Goal: Find specific page/section: Find specific page/section

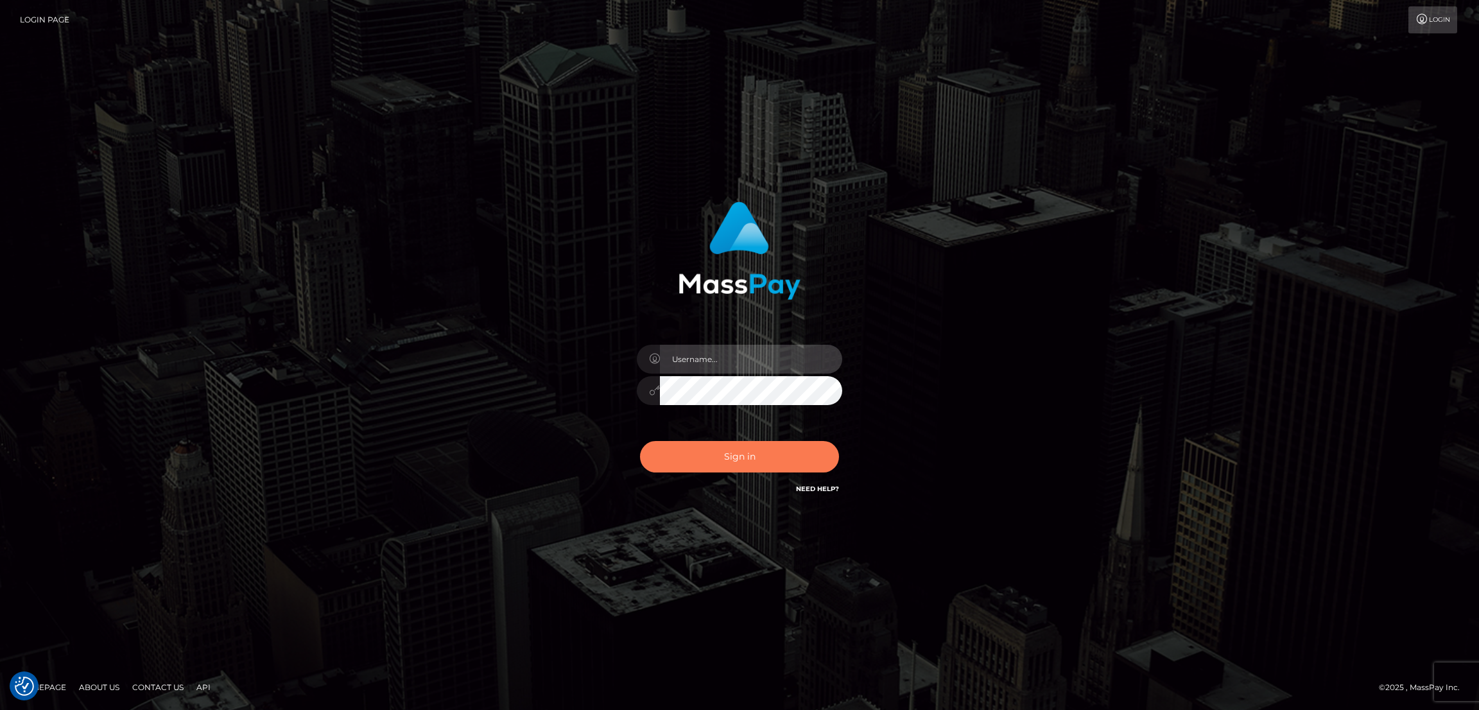
type input "by.es2"
click at [776, 451] on button "Sign in" at bounding box center [739, 456] width 199 height 31
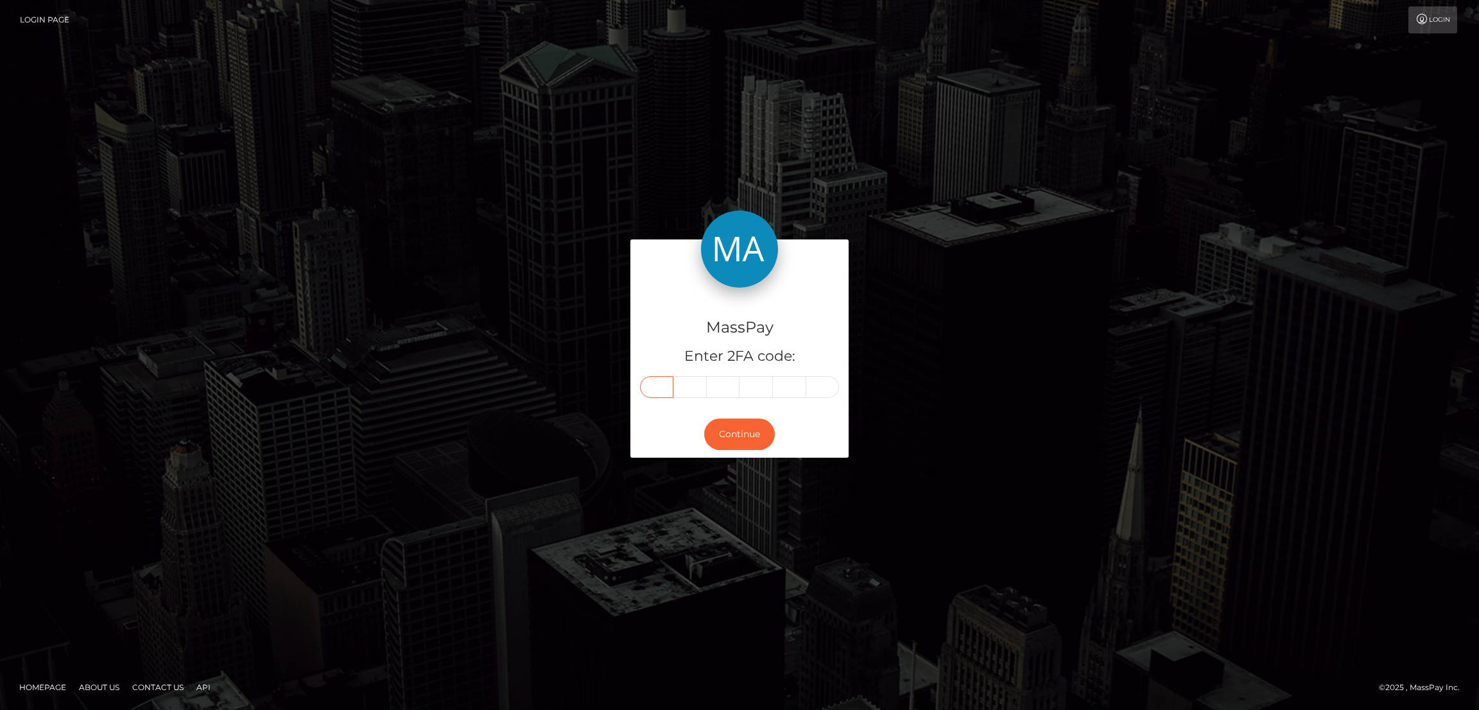
click at [654, 377] on input "text" at bounding box center [656, 387] width 33 height 22
paste input "1"
type input "1"
type input "3"
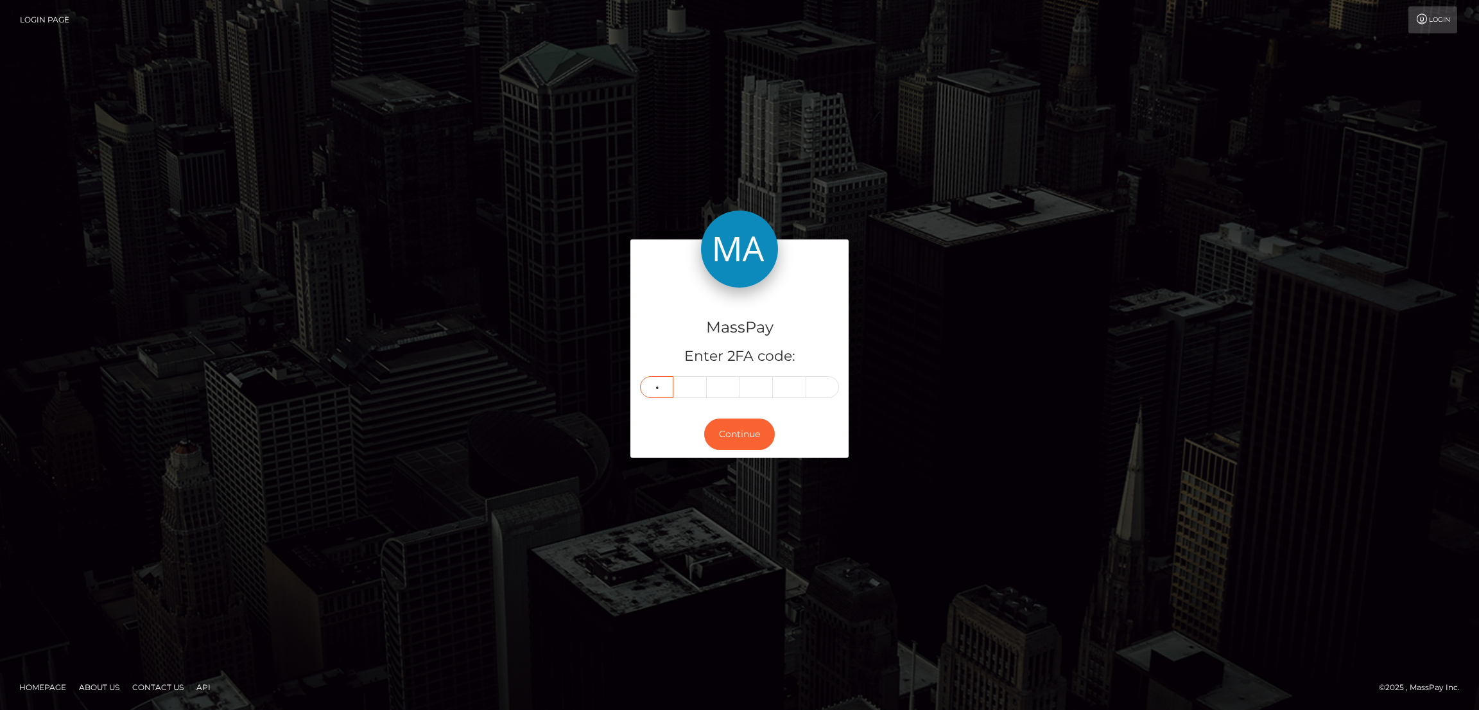
type input "1"
type input "5"
type input "8"
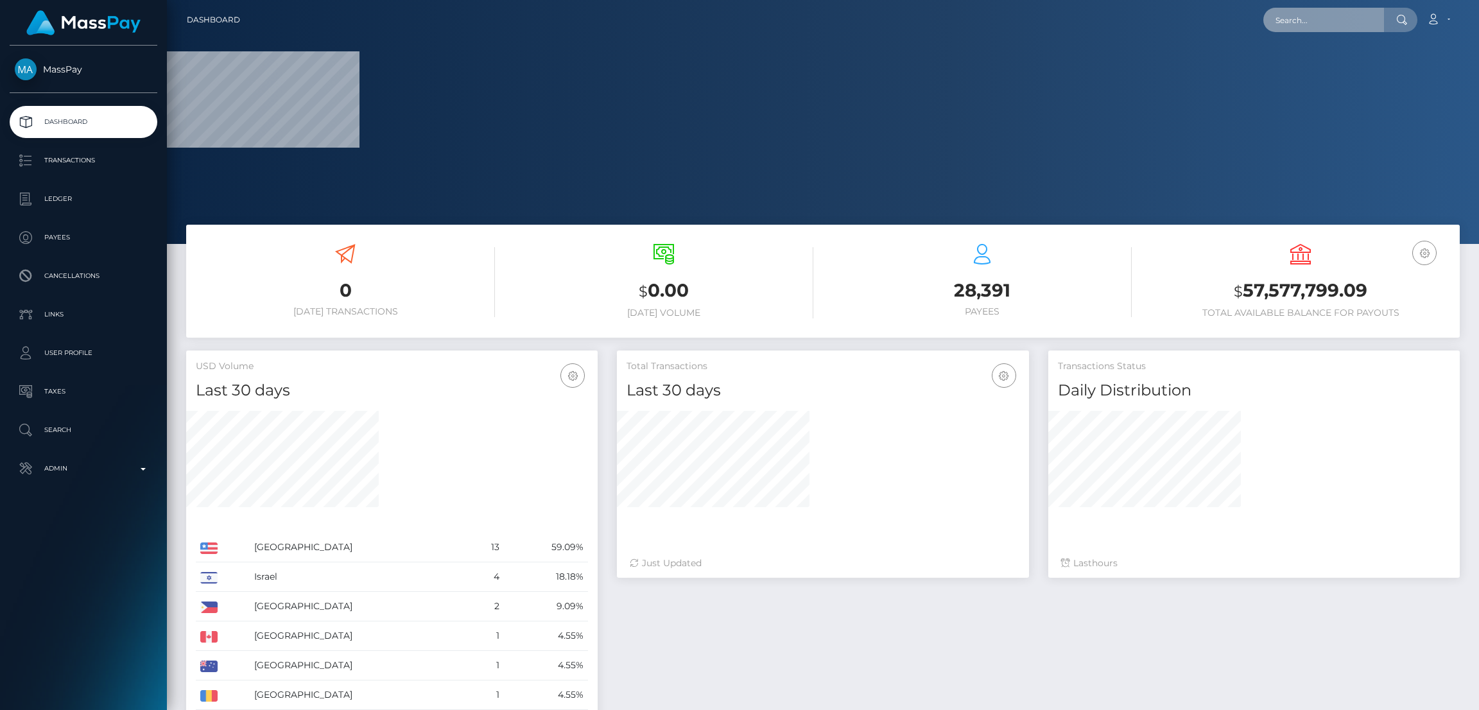
click at [1289, 20] on input "text" at bounding box center [1323, 20] width 121 height 24
paste input "[EMAIL_ADDRESS][DOMAIN_NAME]"
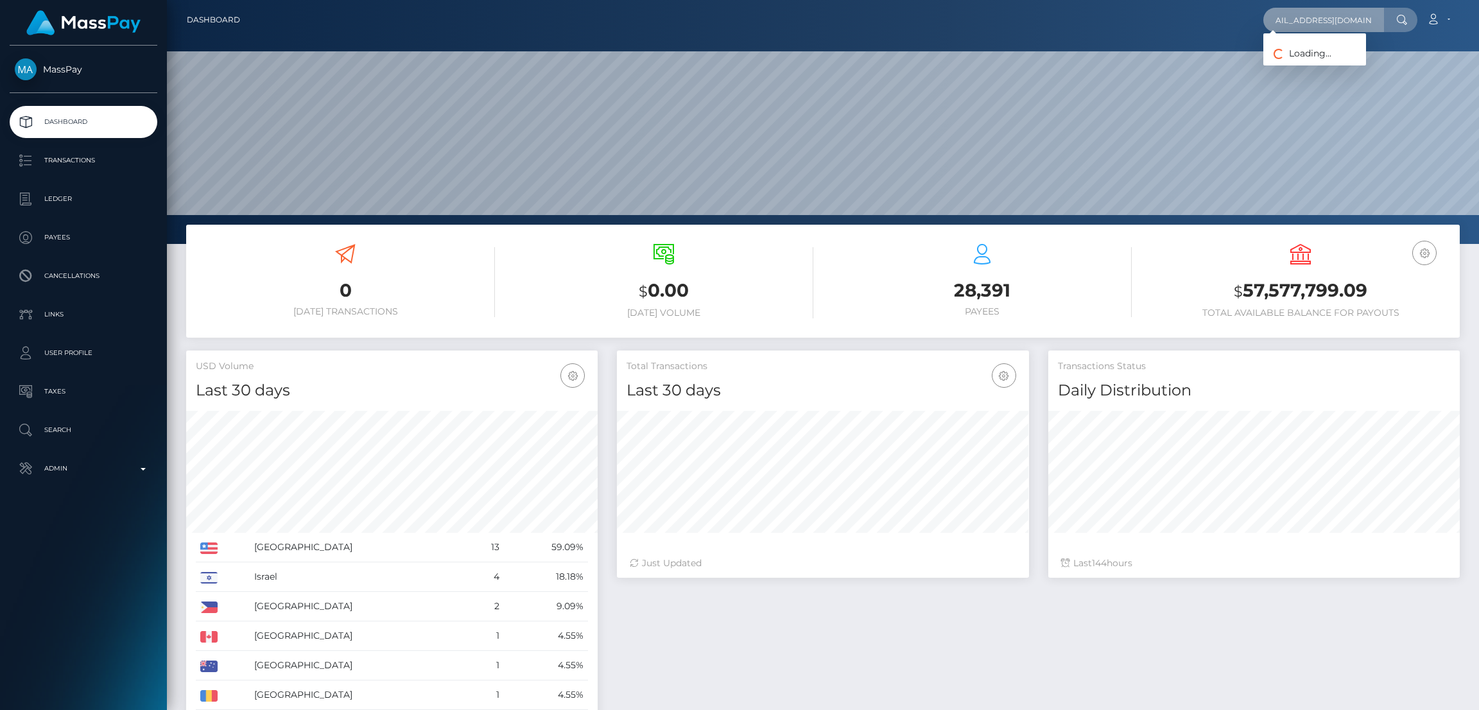
scroll to position [228, 411]
type input "[EMAIL_ADDRESS][DOMAIN_NAME]"
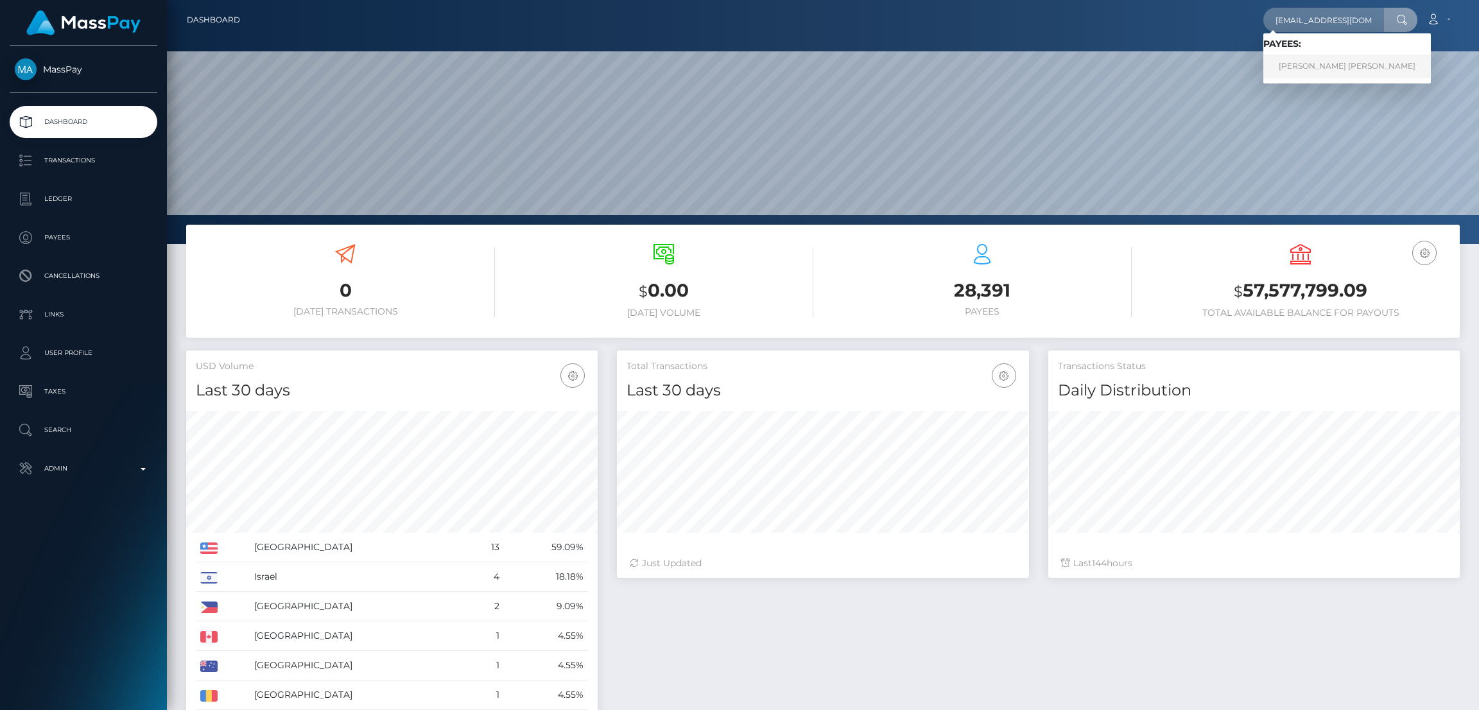
click at [1302, 69] on link "Khadijuh Scharnette Ivy Reynolds" at bounding box center [1346, 67] width 167 height 24
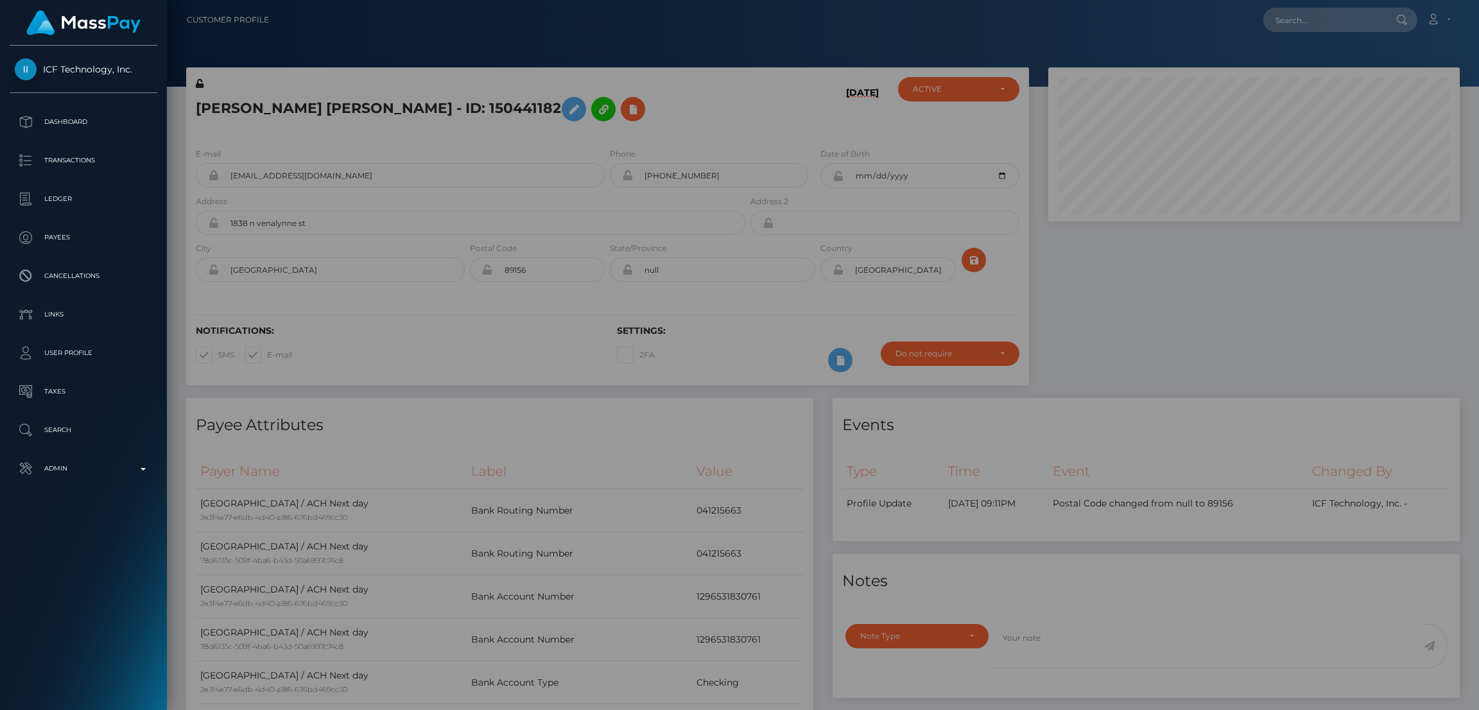
scroll to position [153, 411]
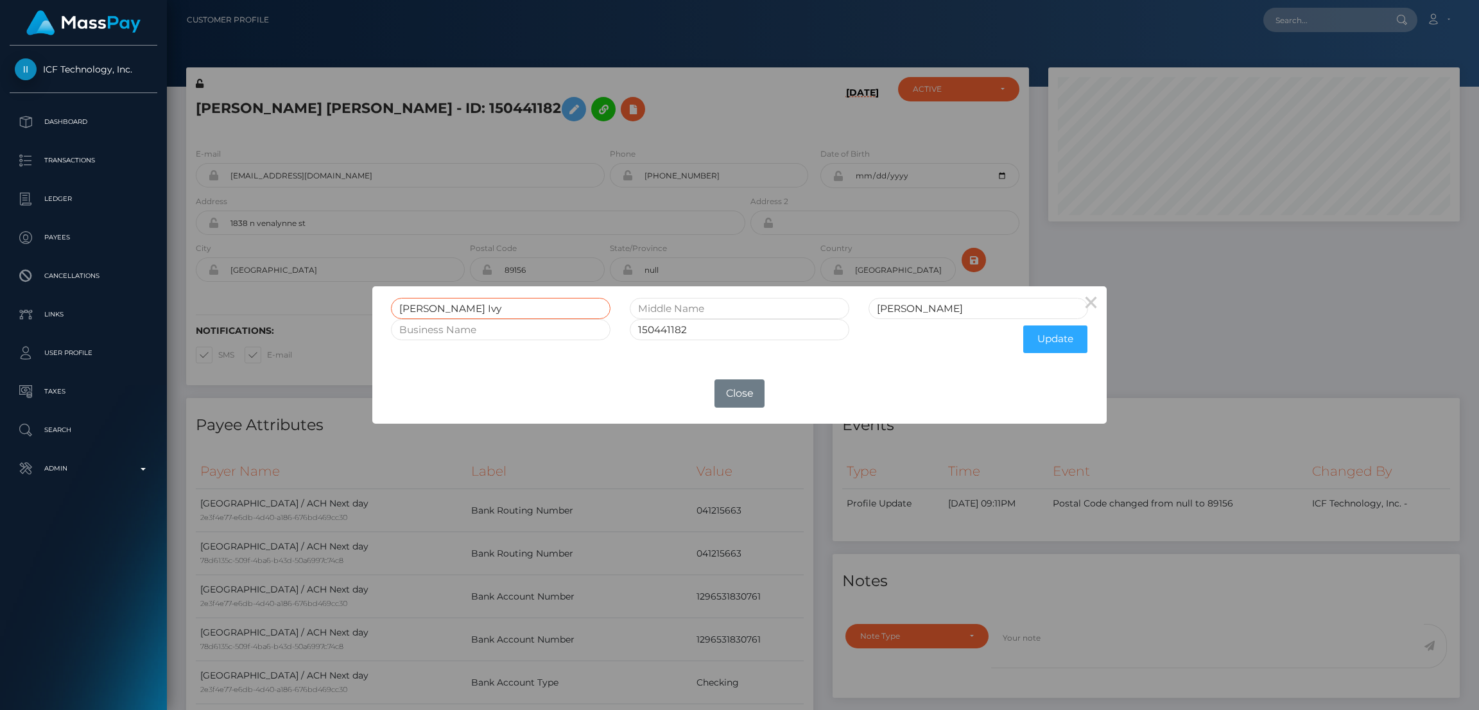
click at [428, 309] on input "Khadijuh Scharnette Ivy" at bounding box center [500, 308] width 219 height 21
click at [749, 393] on button "Close" at bounding box center [739, 393] width 50 height 28
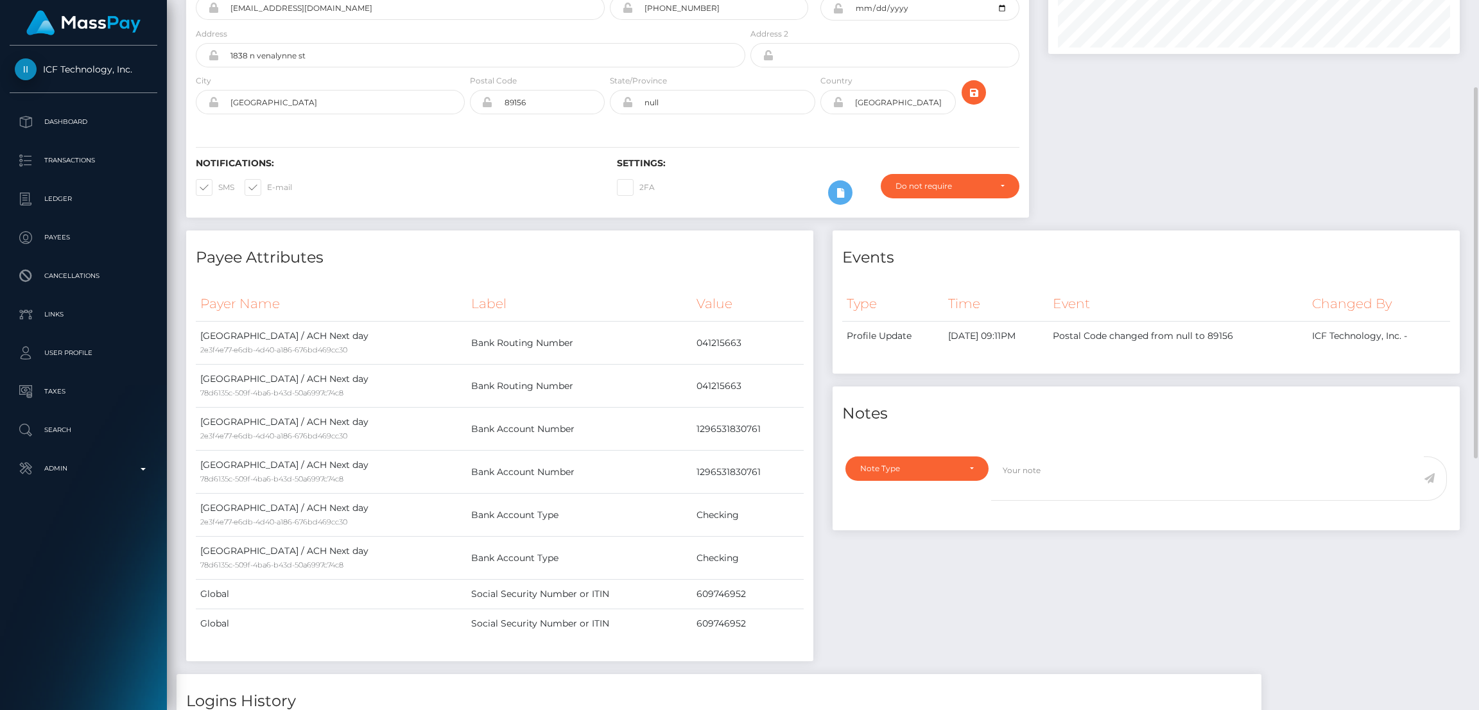
scroll to position [0, 0]
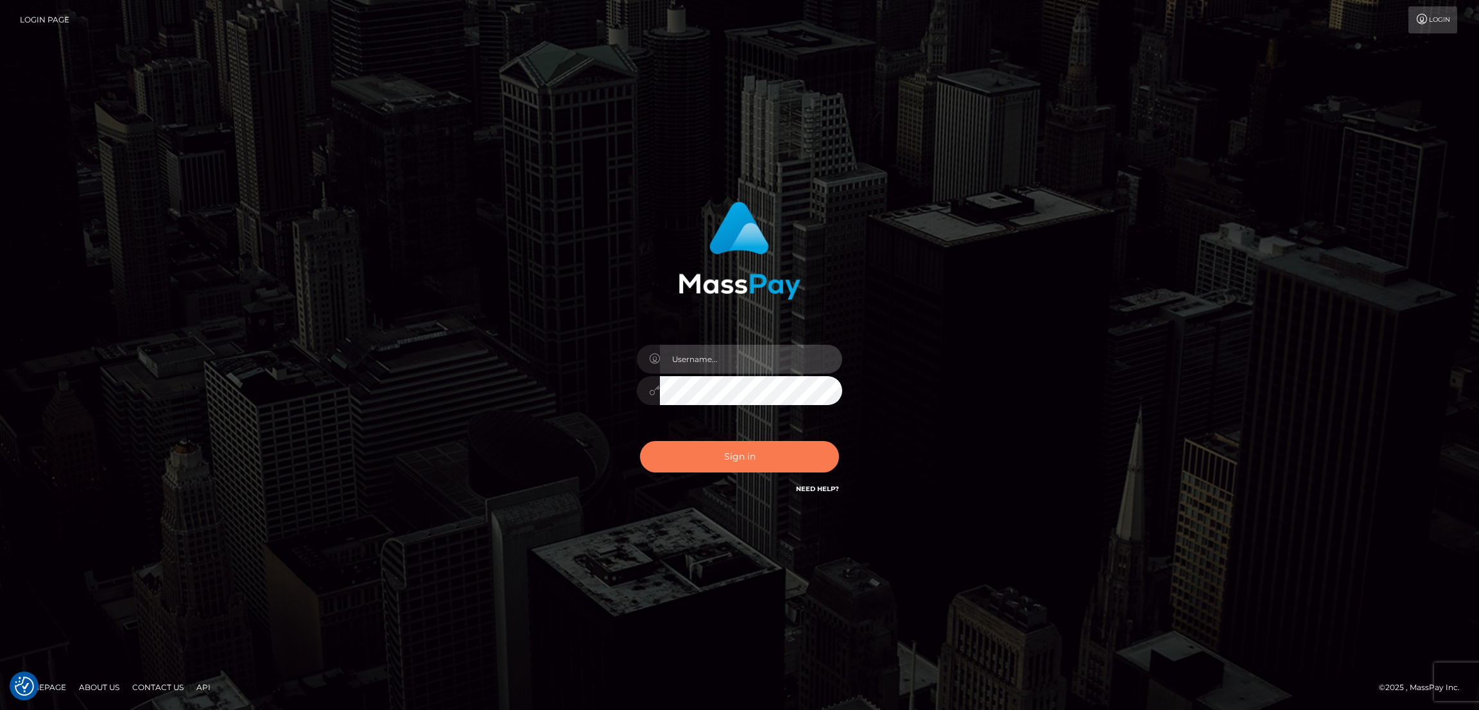
type input "by.es2"
click at [732, 467] on button "Sign in" at bounding box center [739, 456] width 199 height 31
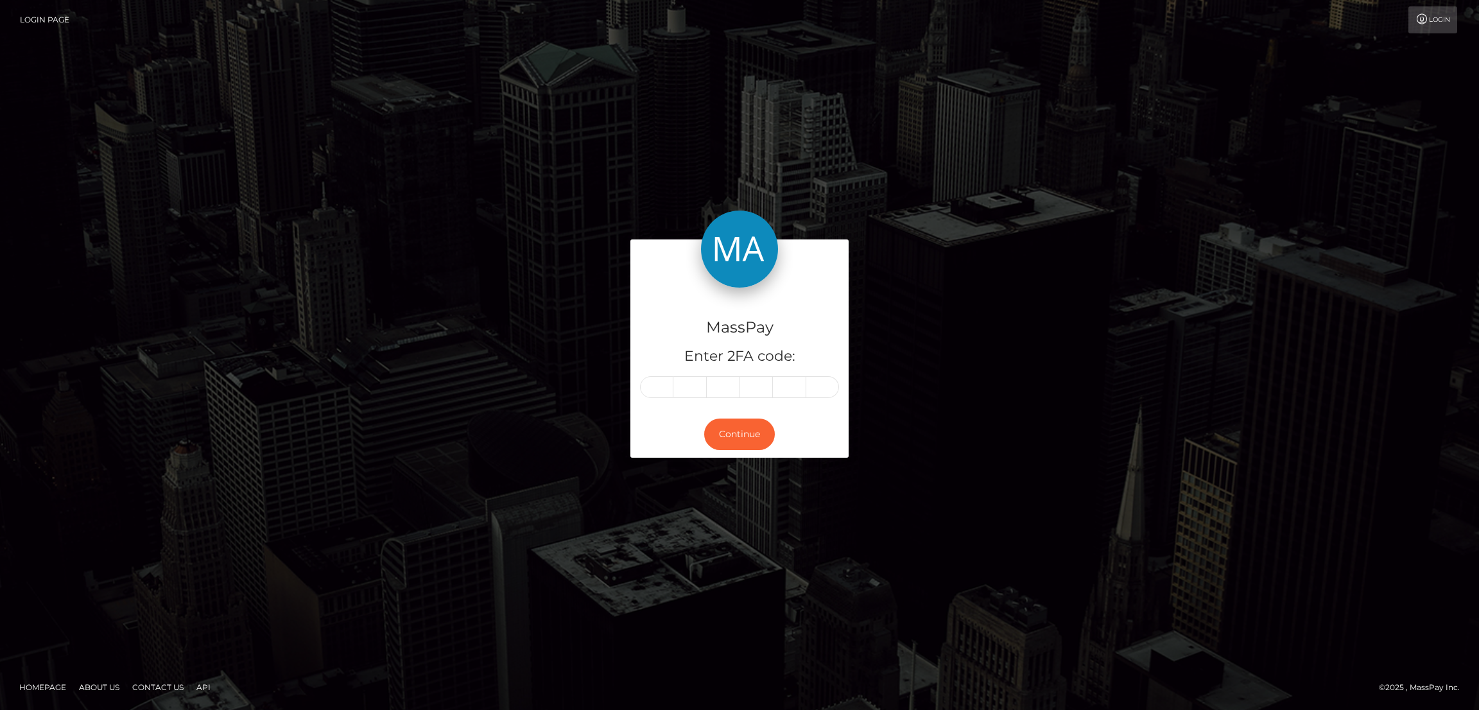
click at [663, 375] on div "MassPay Enter 2FA code:" at bounding box center [739, 349] width 218 height 123
click at [667, 381] on input "text" at bounding box center [656, 387] width 33 height 22
paste input "3"
type input "3"
type input "8"
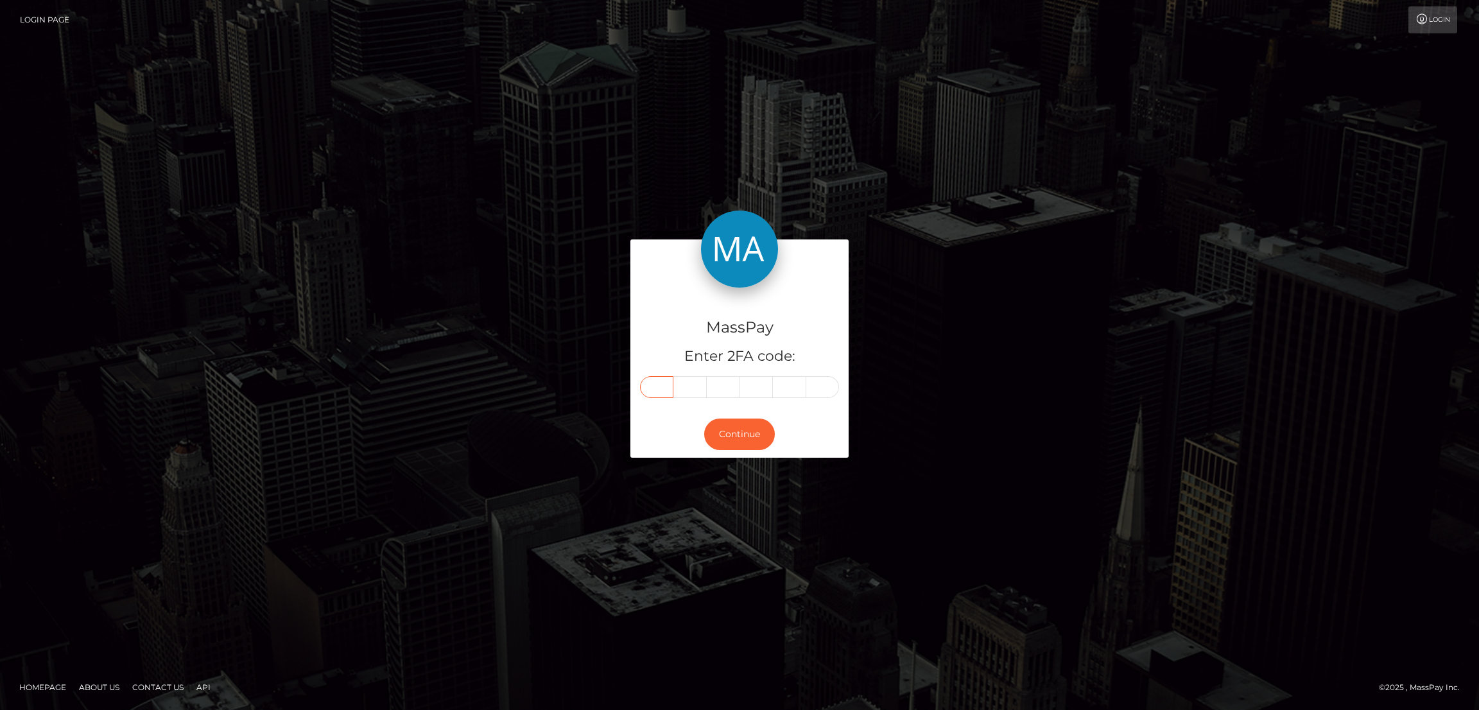
type input "1"
type input "5"
type input "7"
type input "1"
click at [730, 427] on button "Continue" at bounding box center [739, 433] width 71 height 31
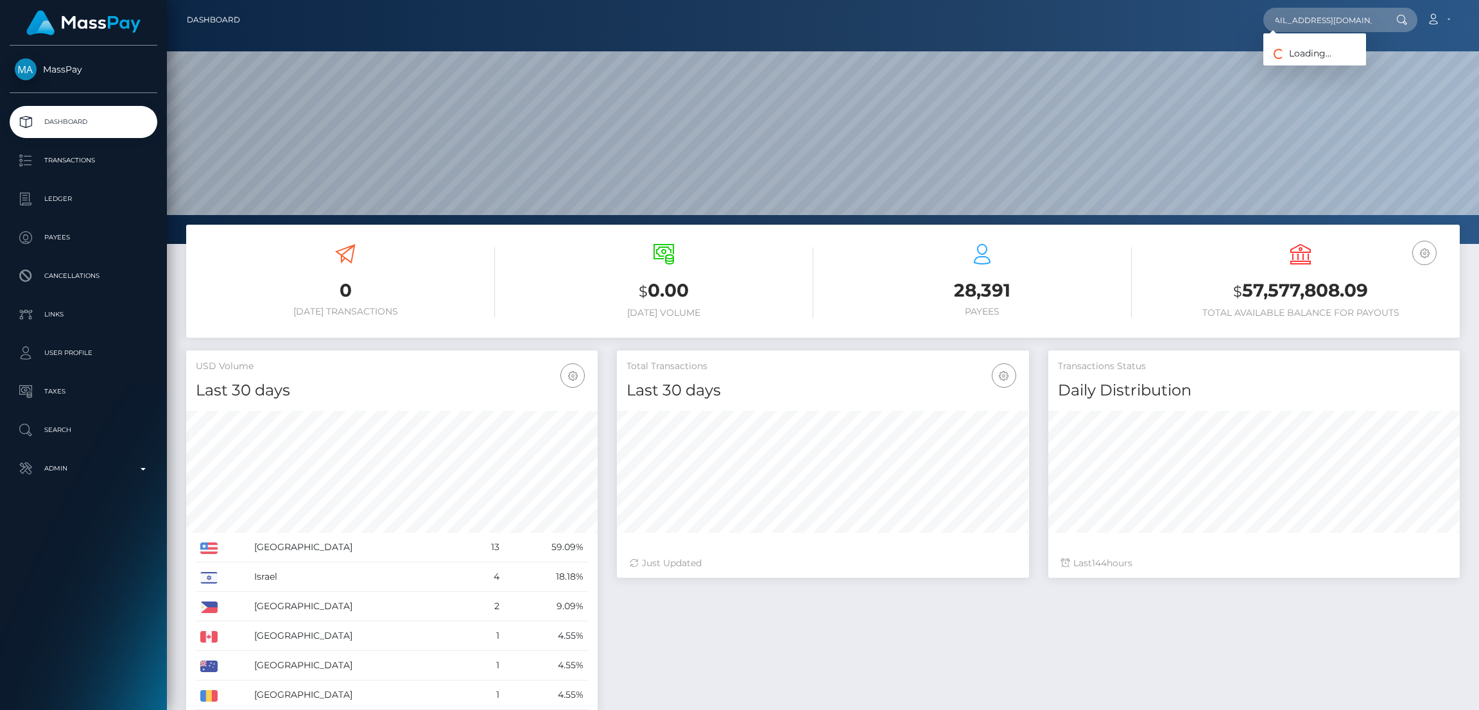
scroll to position [228, 411]
type input "[EMAIL_ADDRESS][DOMAIN_NAME]"
click at [1296, 62] on link "Rosa De Sanctis" at bounding box center [1314, 67] width 103 height 24
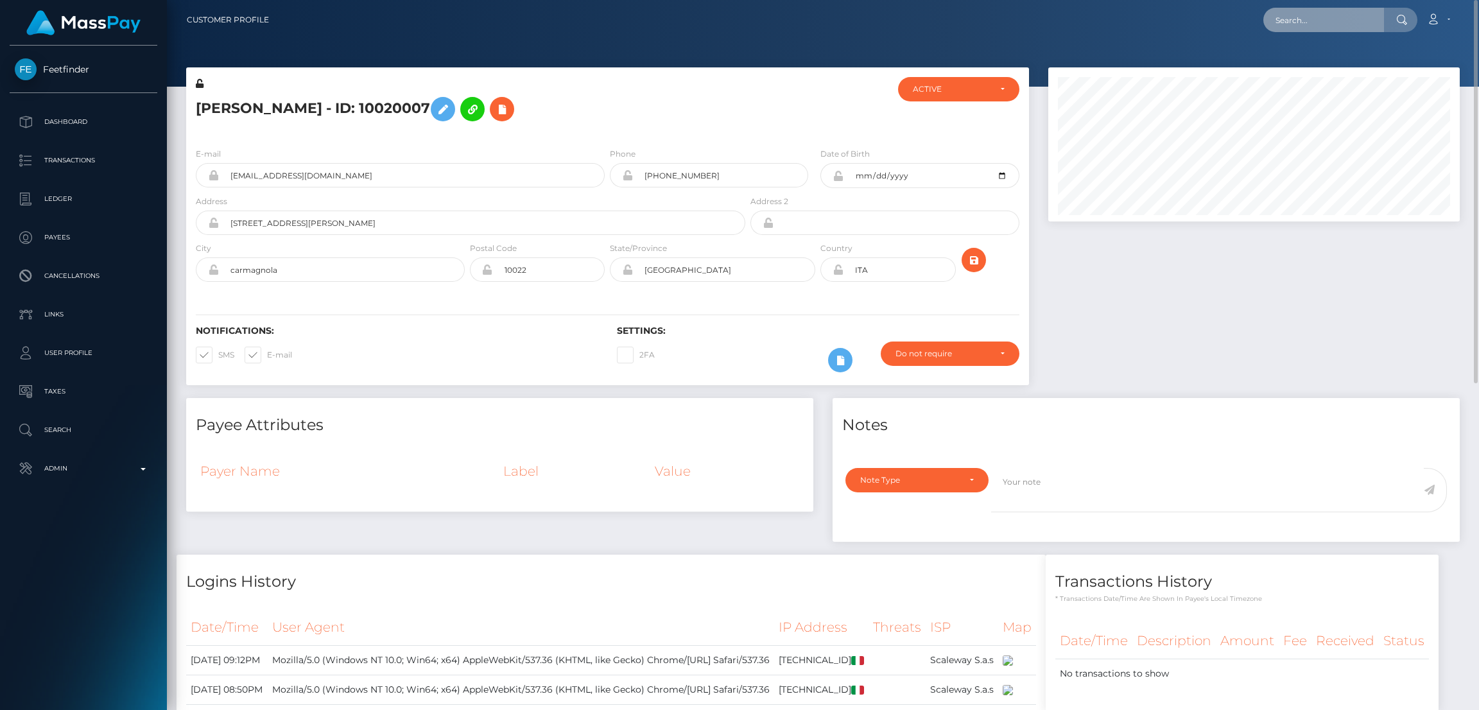
click at [1325, 28] on input "text" at bounding box center [1323, 20] width 121 height 24
paste input "anas.abramovich@yandex.ru"
type input "anas.abramovich@yandex.ru"
click at [1314, 60] on link "ANASTASIYA LABACHOVA" at bounding box center [1314, 67] width 103 height 24
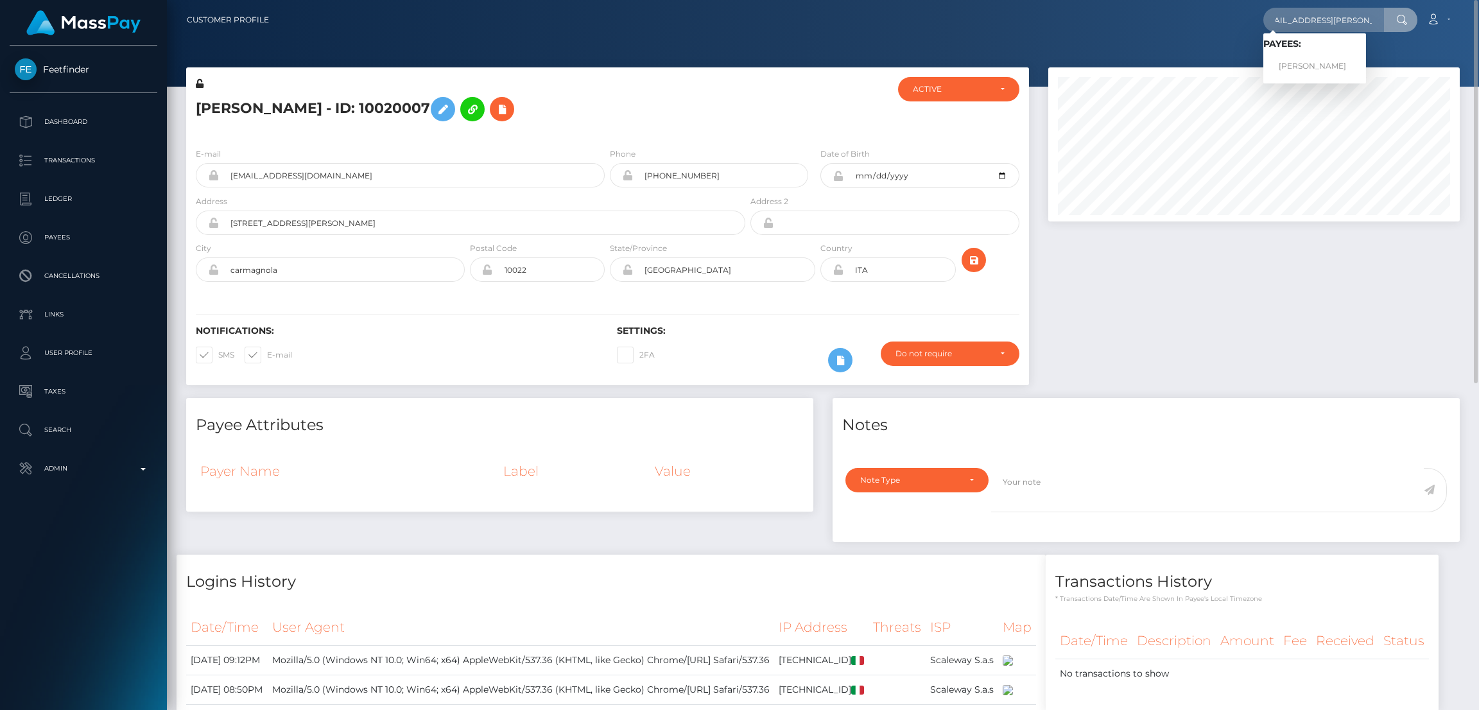
scroll to position [0, 0]
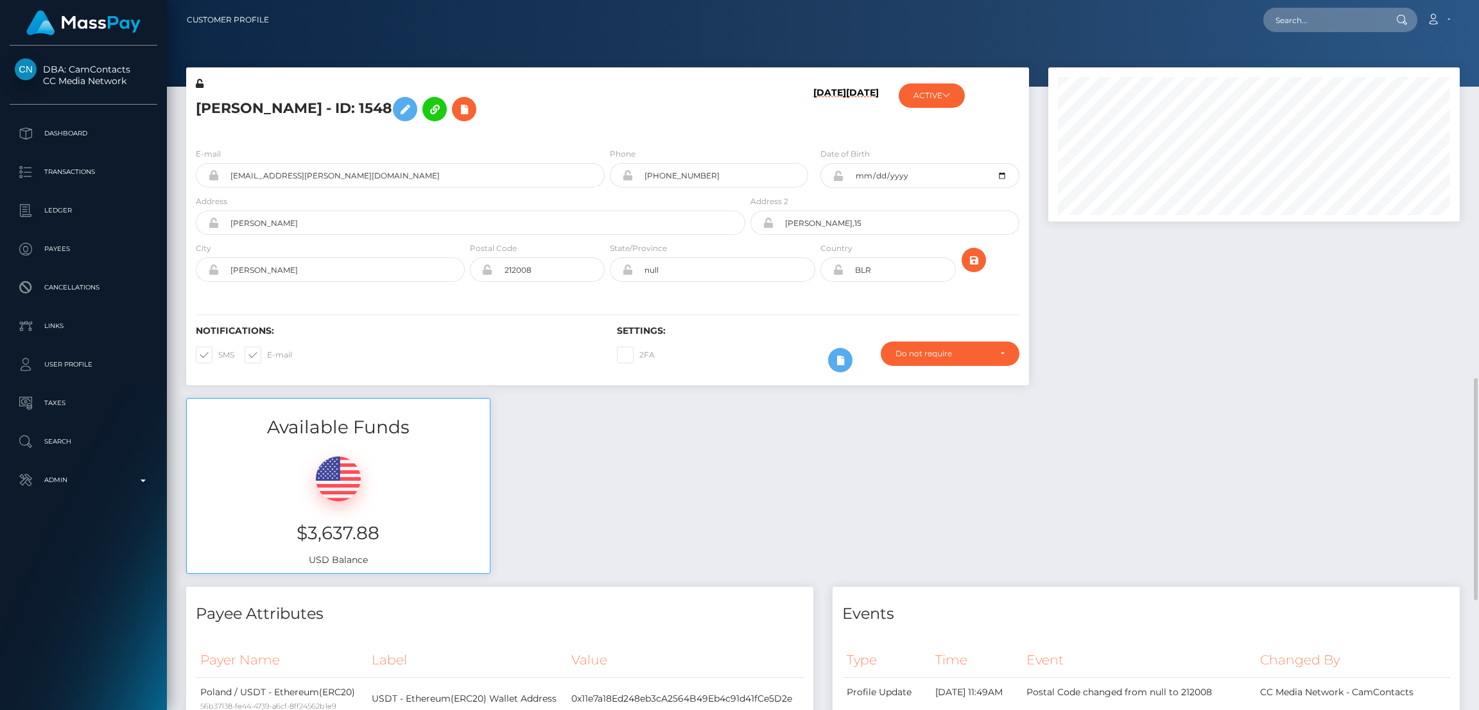
scroll to position [481, 0]
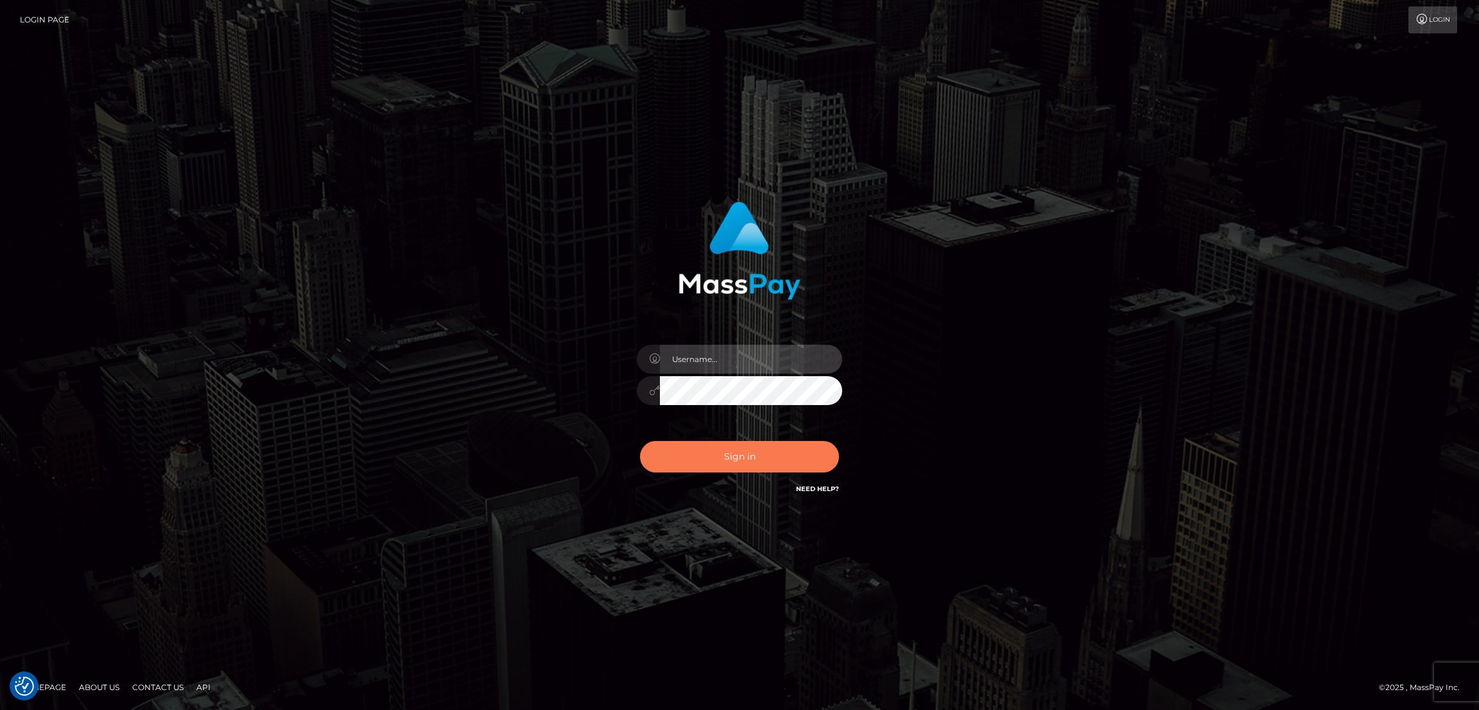
type input "by.es2"
click at [692, 451] on button "Sign in" at bounding box center [739, 456] width 199 height 31
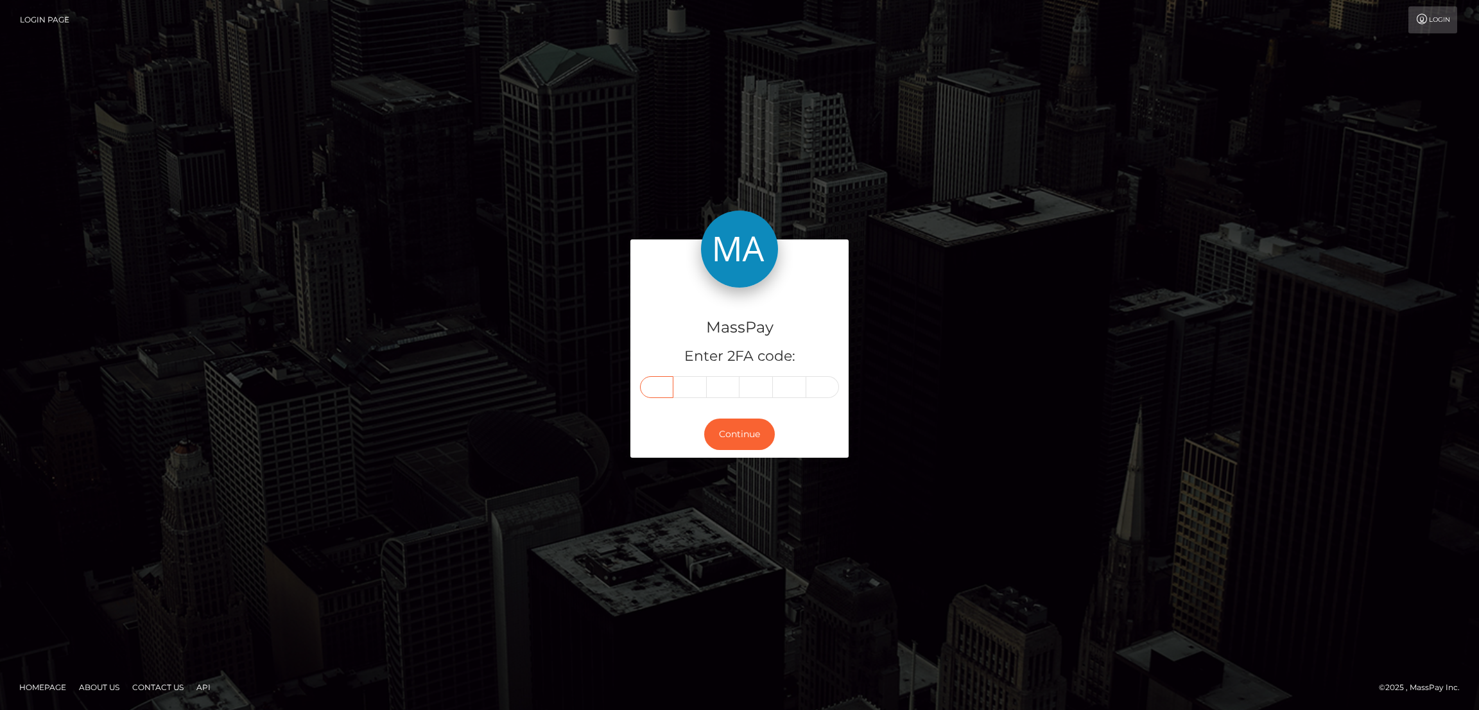
click at [659, 392] on input "text" at bounding box center [656, 387] width 33 height 22
paste input "0"
type input "0"
type input "4"
type input "1"
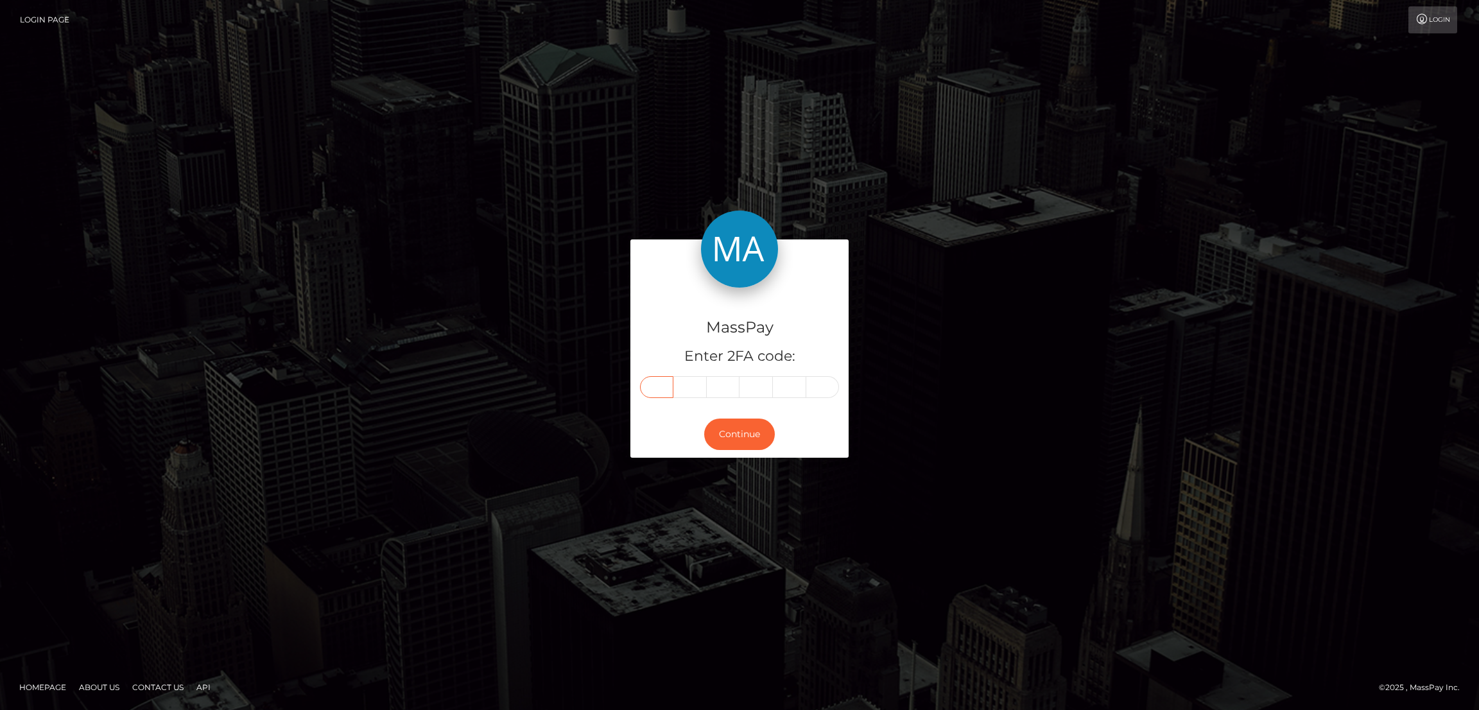
type input "9"
type input "8"
type input "3"
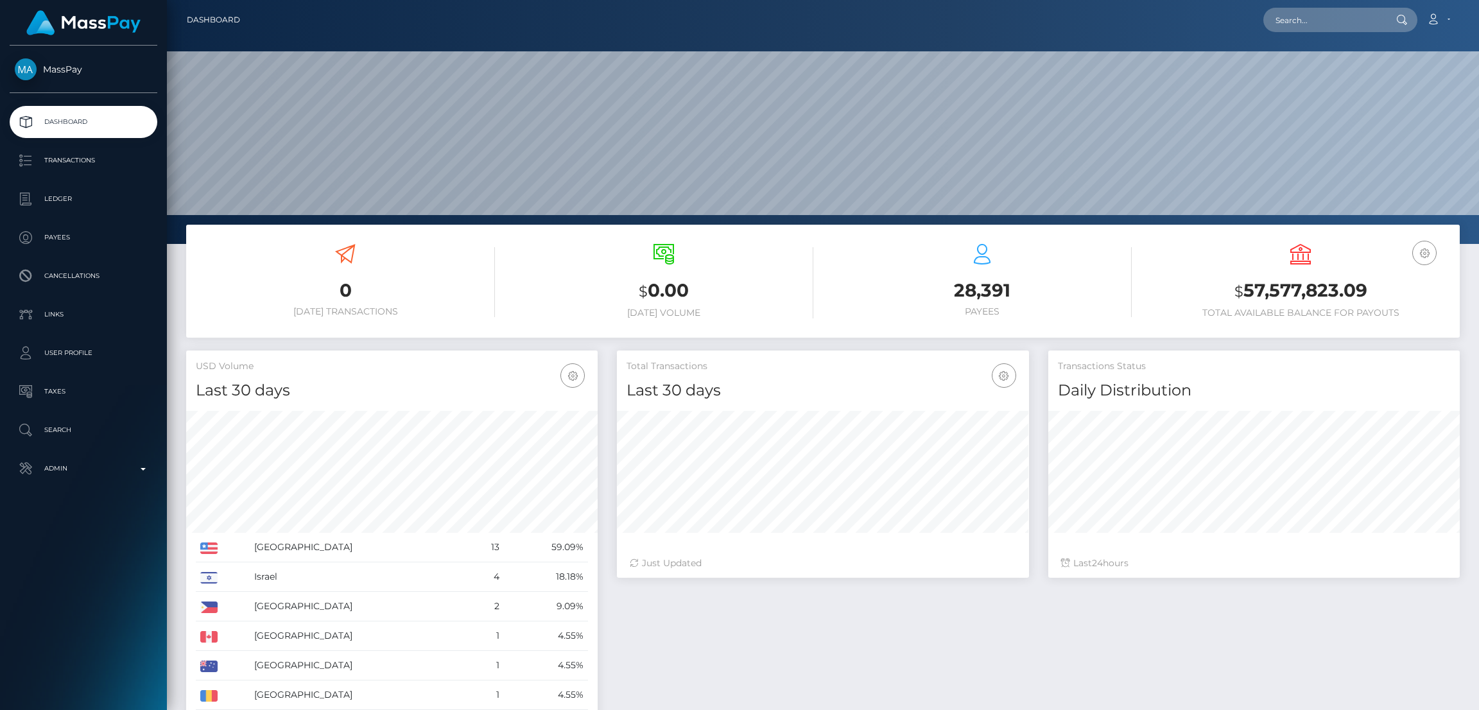
scroll to position [228, 411]
click at [1319, 16] on input "text" at bounding box center [1323, 20] width 121 height 24
paste input "[EMAIL_ADDRESS][DOMAIN_NAME]"
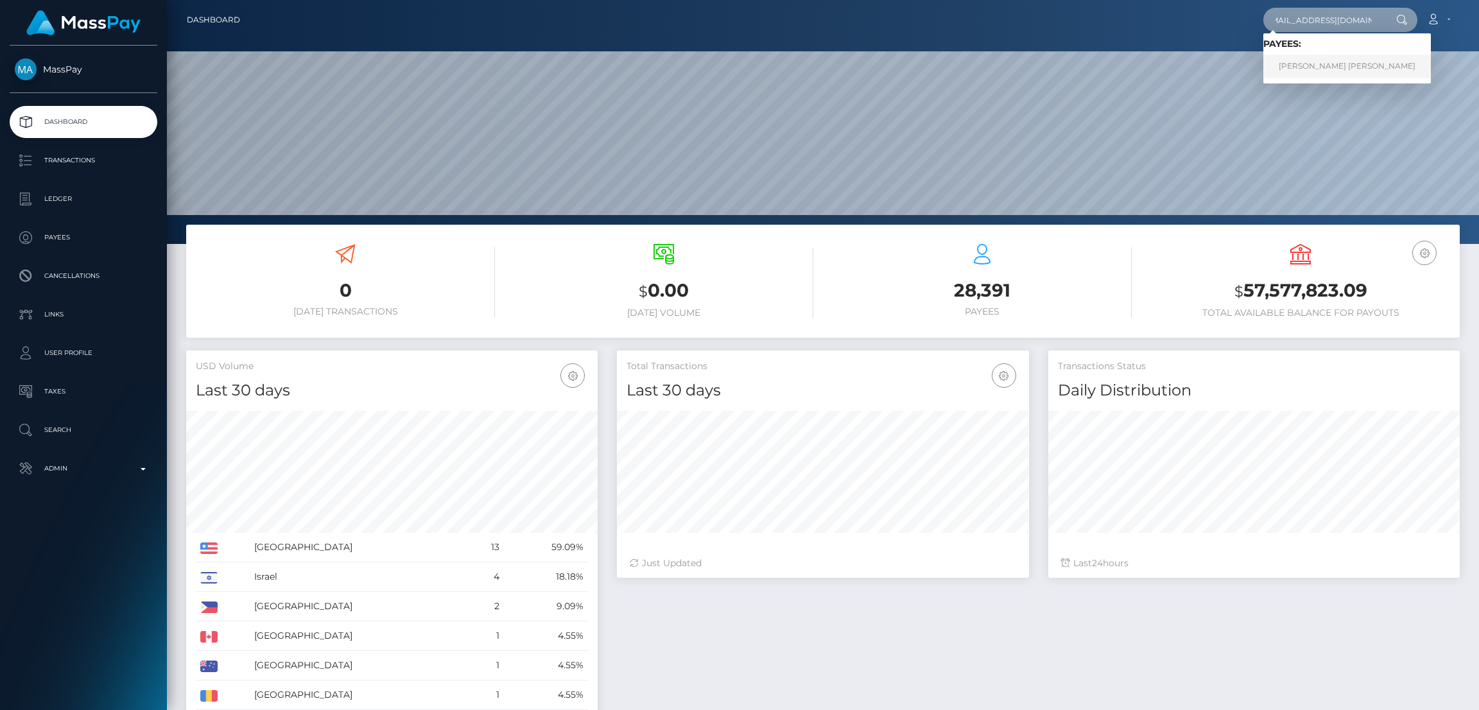
type input "[EMAIL_ADDRESS][DOMAIN_NAME]"
click at [1333, 69] on link "AMBER LYNN DAVIDSON" at bounding box center [1346, 67] width 167 height 24
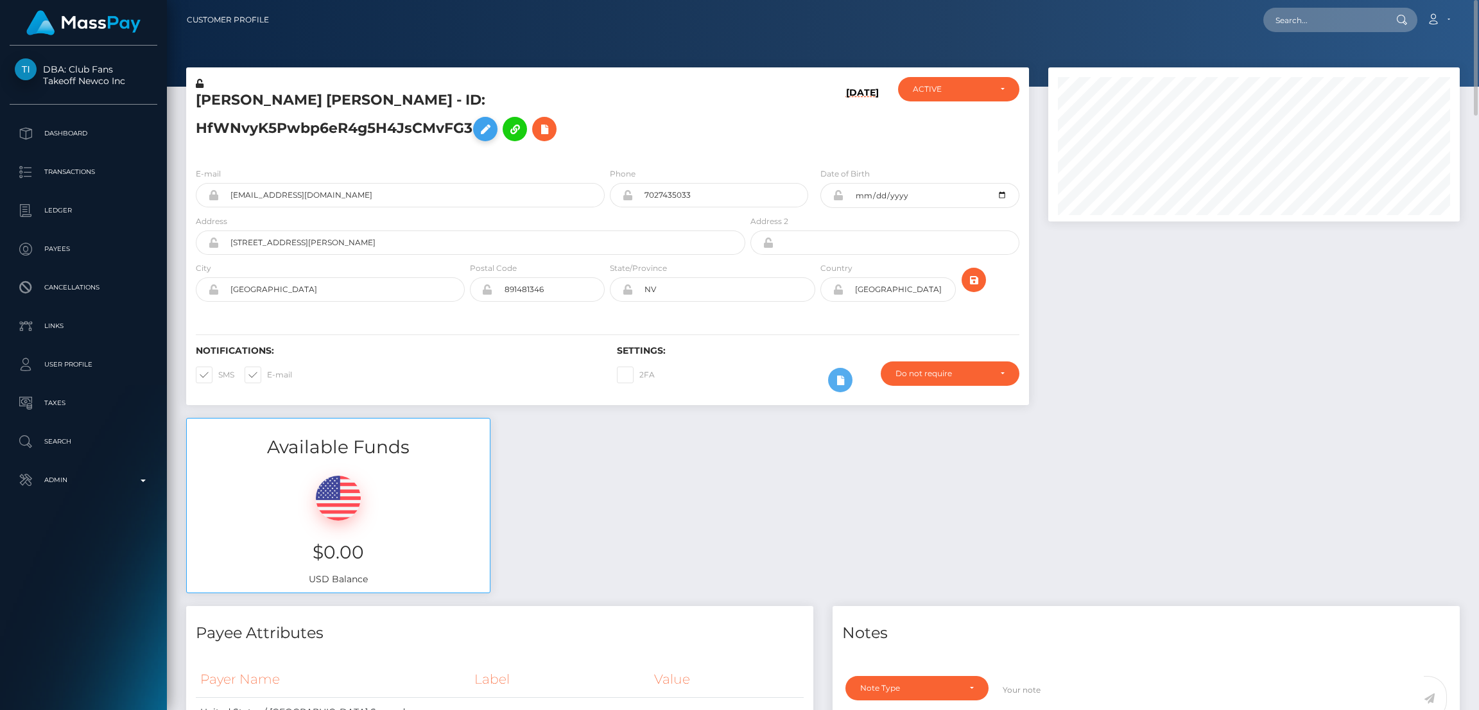
click at [493, 121] on icon at bounding box center [484, 129] width 15 height 16
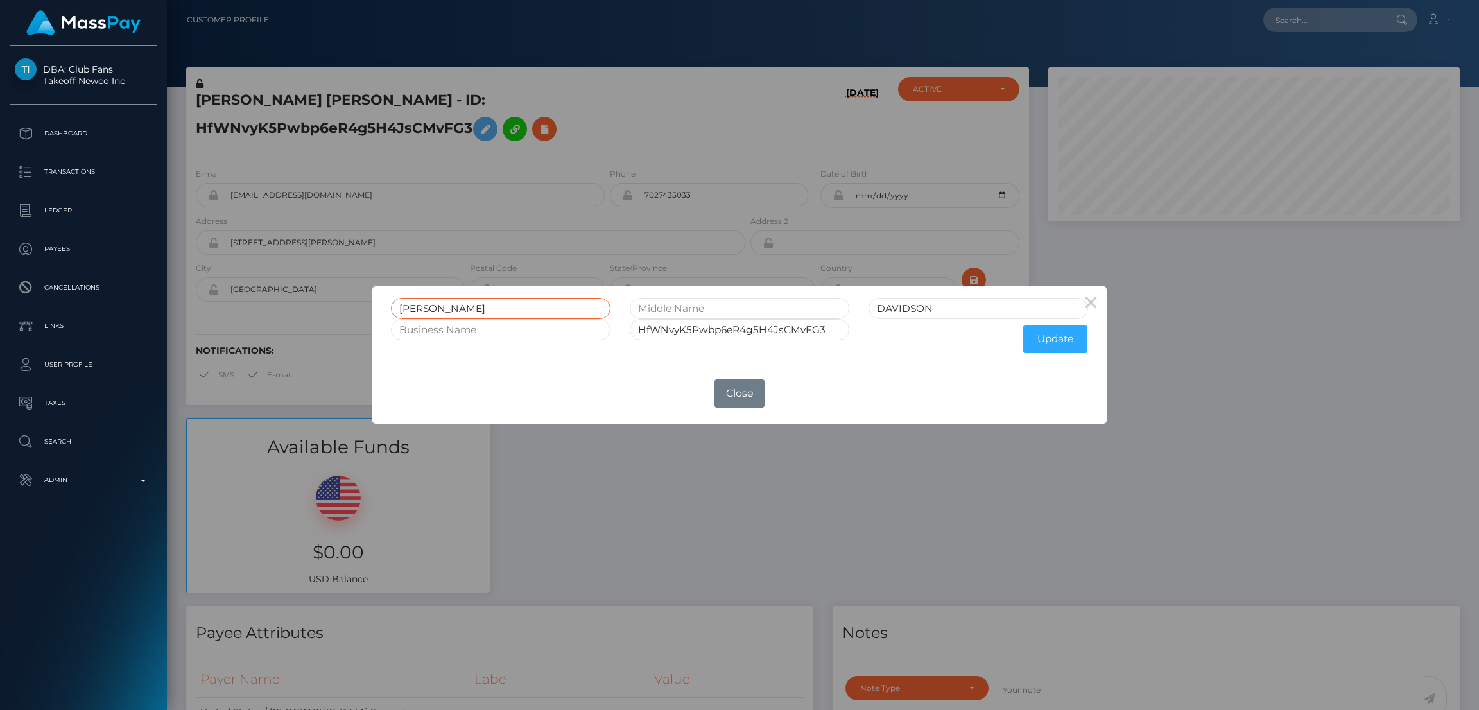
click at [415, 305] on input "[PERSON_NAME]" at bounding box center [500, 308] width 219 height 21
click at [730, 396] on button "Close" at bounding box center [739, 393] width 50 height 28
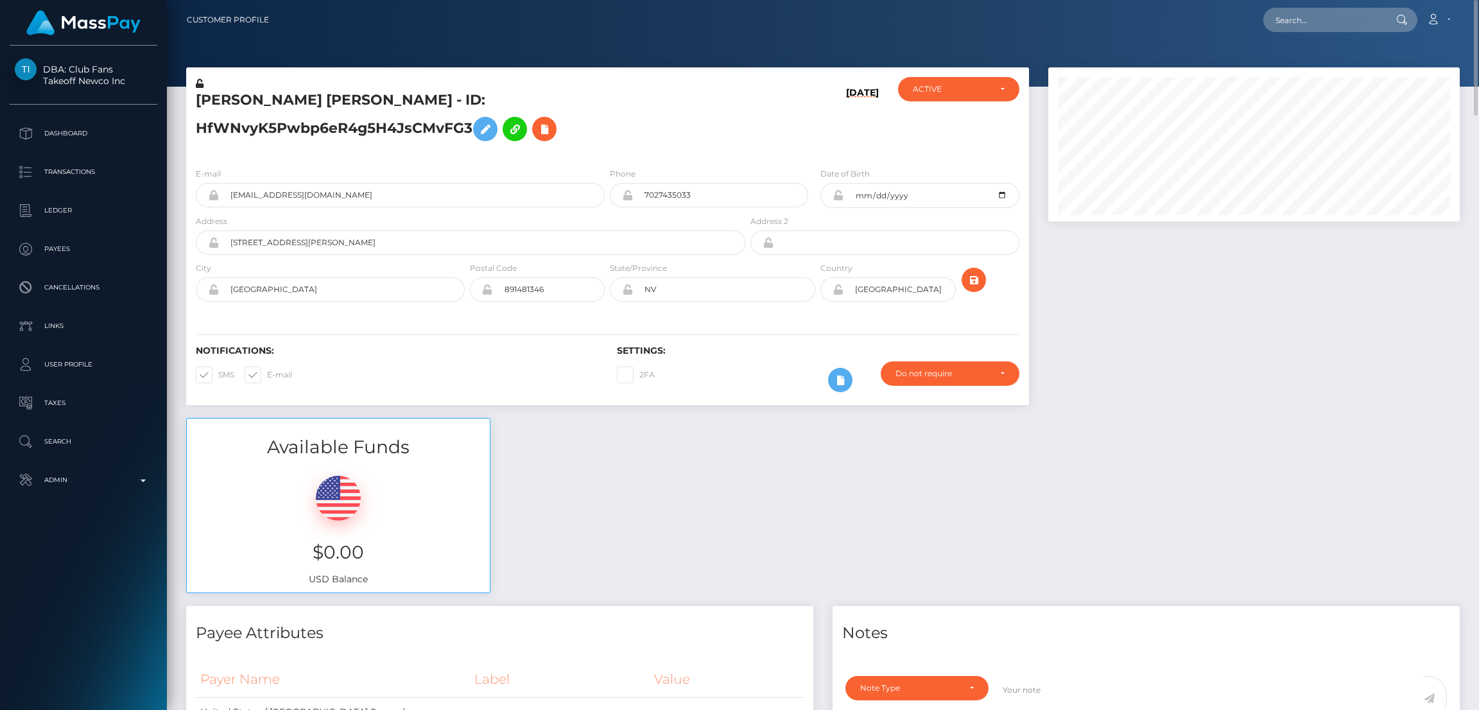
click at [313, 105] on h5 "[PERSON_NAME] [PERSON_NAME] - ID: HfWNvyK5Pwbp6eR4g5H4JsCMvFG3" at bounding box center [467, 118] width 542 height 57
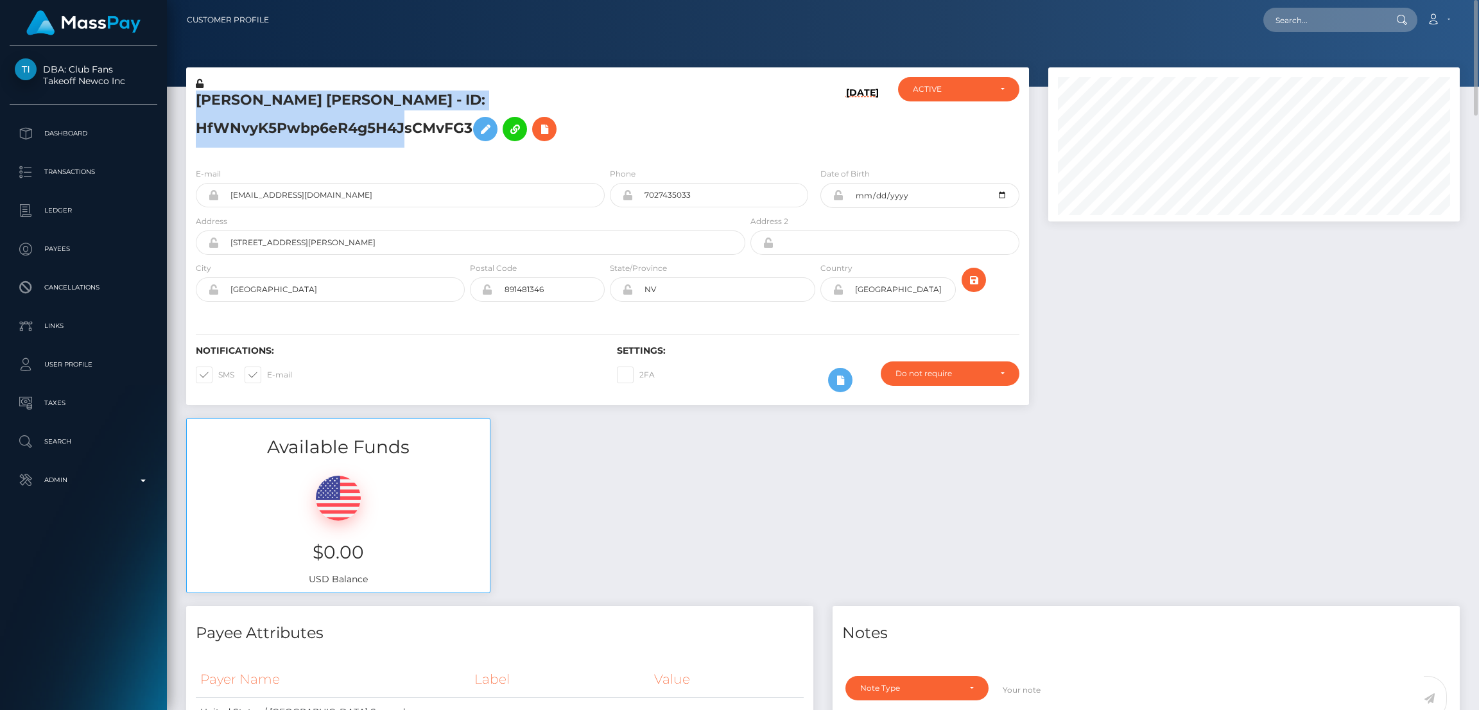
click at [313, 105] on h5 "[PERSON_NAME] [PERSON_NAME] - ID: HfWNvyK5Pwbp6eR4g5H4JsCMvFG3" at bounding box center [467, 118] width 542 height 57
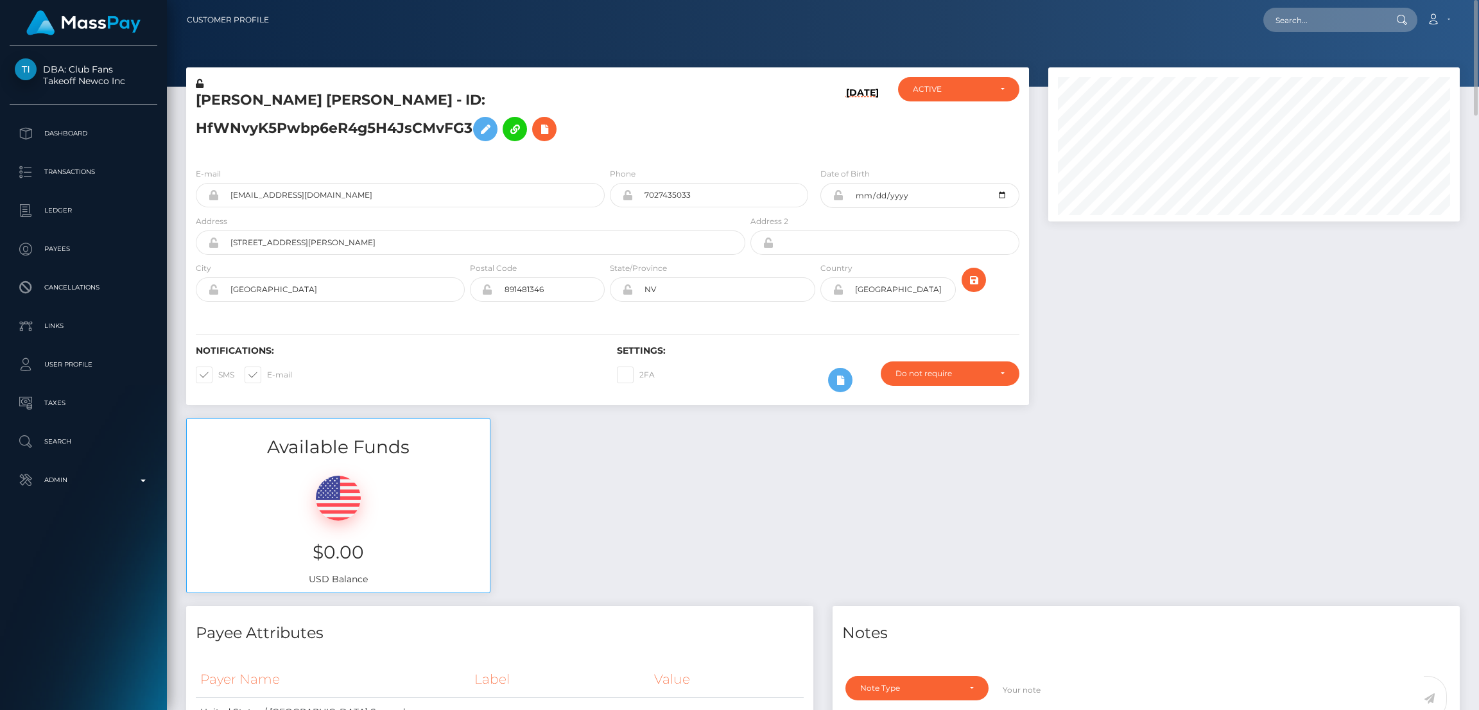
drag, startPoint x: 313, startPoint y: 105, endPoint x: 279, endPoint y: 107, distance: 34.1
click at [279, 107] on h5 "AMBER LYNN DAVIDSON - ID: HfWNvyK5Pwbp6eR4g5H4JsCMvFG3" at bounding box center [467, 118] width 542 height 57
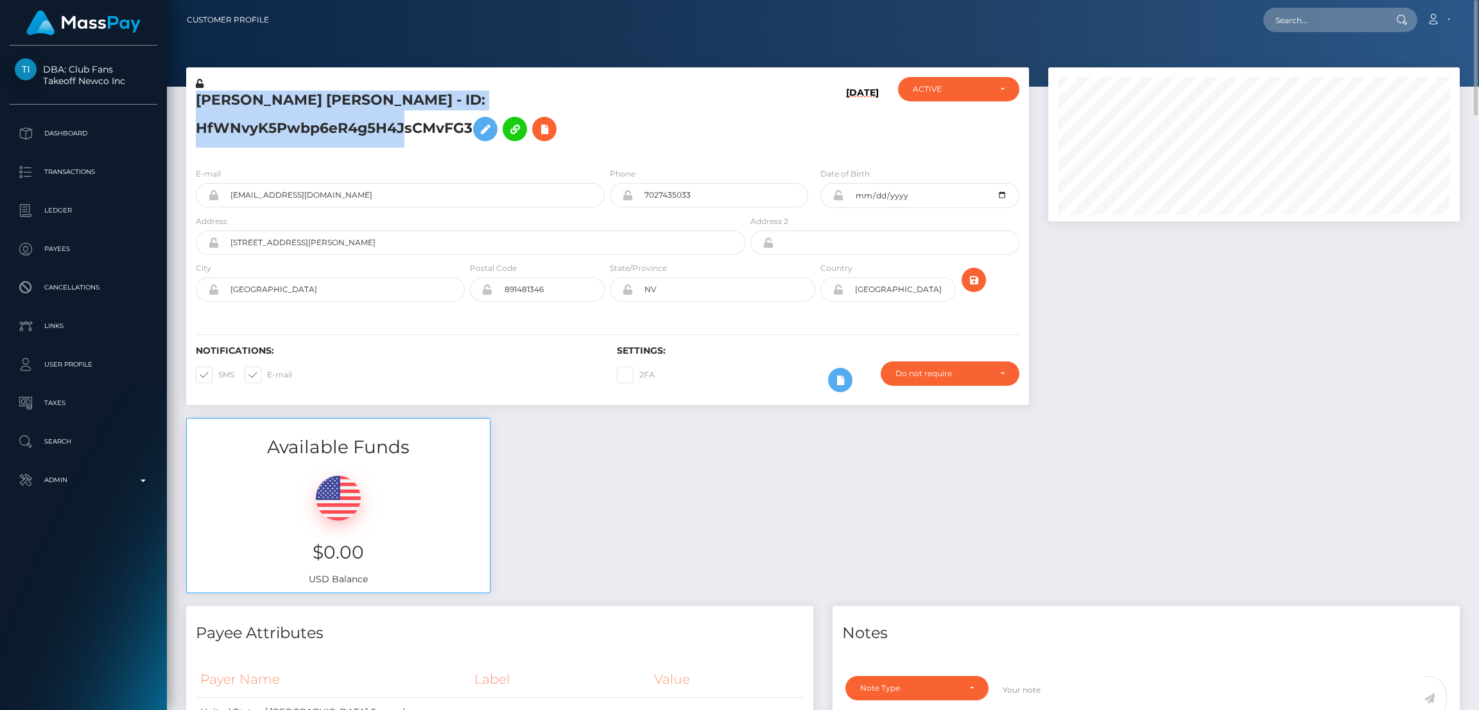
click at [279, 107] on h5 "AMBER LYNN DAVIDSON - ID: HfWNvyK5Pwbp6eR4g5H4JsCMvFG3" at bounding box center [467, 118] width 542 height 57
copy h5 "AMBER LYNN DAVIDSON - ID: HfWNvyK5Pwbp6eR4g5H4JsCMvFG3"
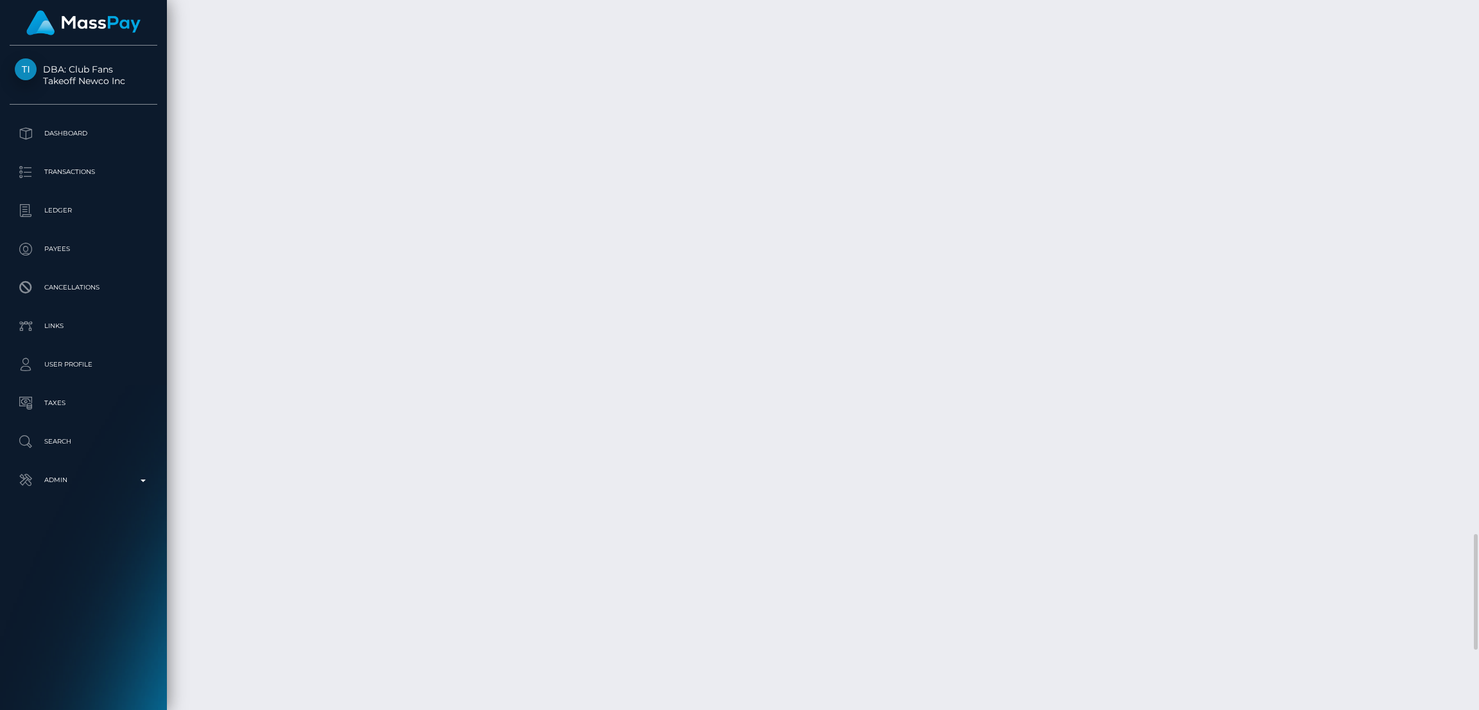
scroll to position [3644, 0]
drag, startPoint x: 183, startPoint y: 363, endPoint x: 406, endPoint y: 365, distance: 222.7
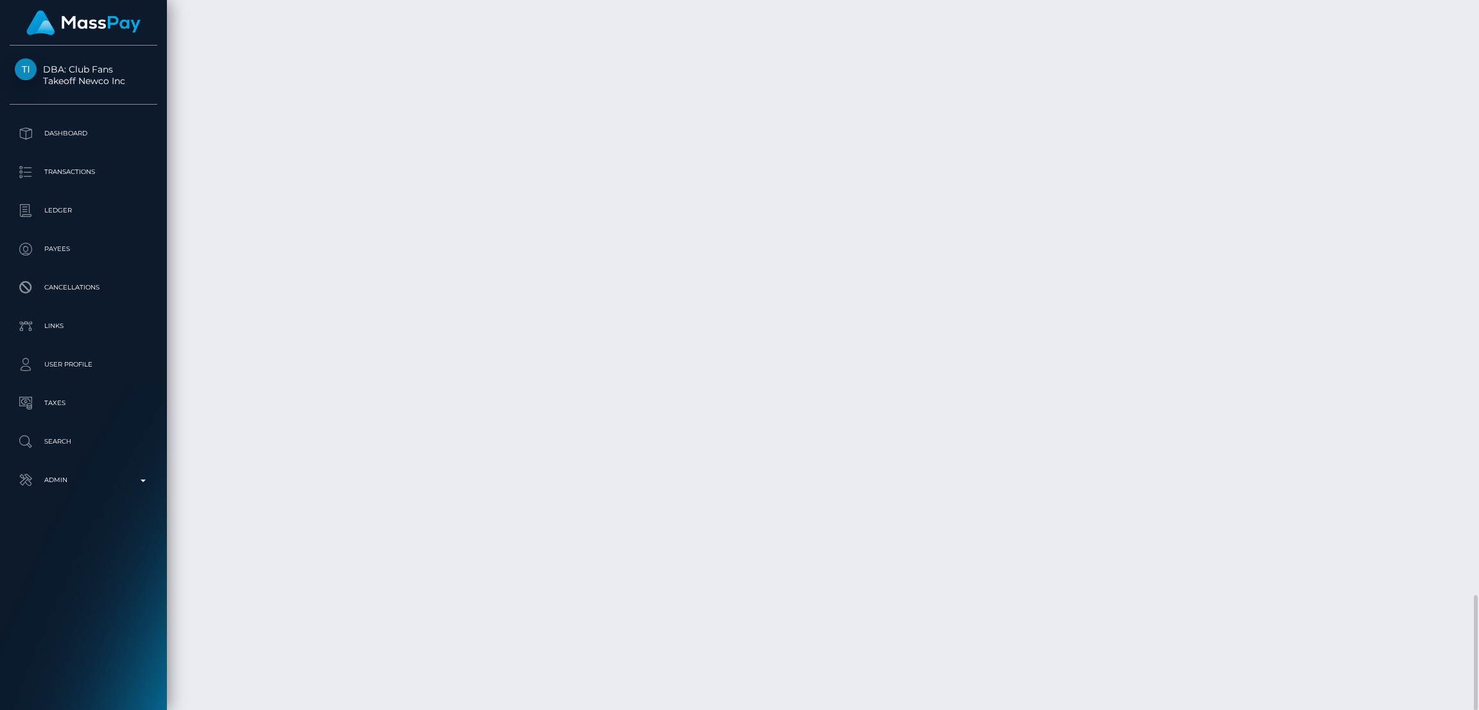
drag, startPoint x: 187, startPoint y: 363, endPoint x: 1387, endPoint y: 362, distance: 1200.1
copy tr "September 24, 2025 03:06PM ACH Same-day / Confirmation: b9c28e5e7e1a4b8d8a25be7…"
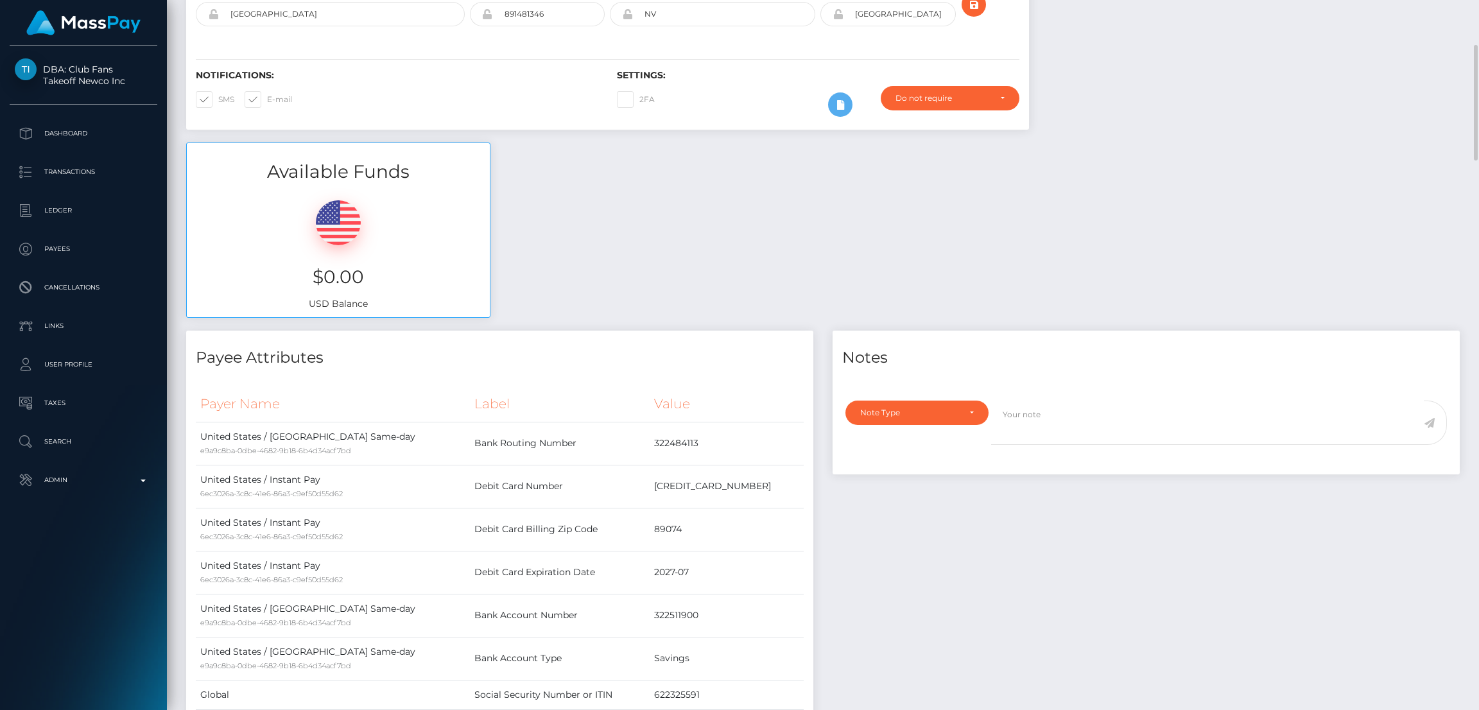
scroll to position [0, 0]
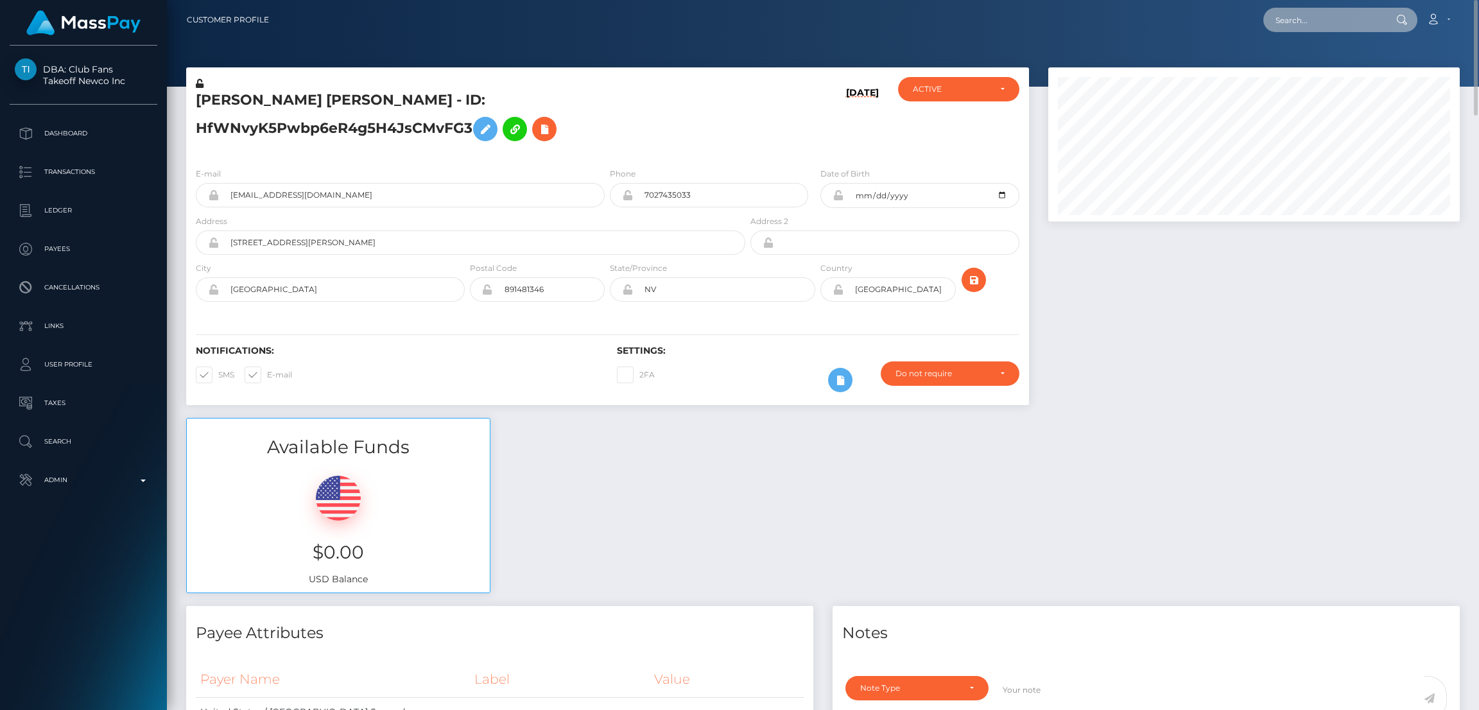
click at [1300, 21] on input "text" at bounding box center [1323, 20] width 121 height 24
paste input "[EMAIL_ADDRESS][DOMAIN_NAME]"
type input "deudaerlvincent72@gmail.com"
click at [1306, 65] on link "Erl Vincent Deuda" at bounding box center [1314, 67] width 103 height 24
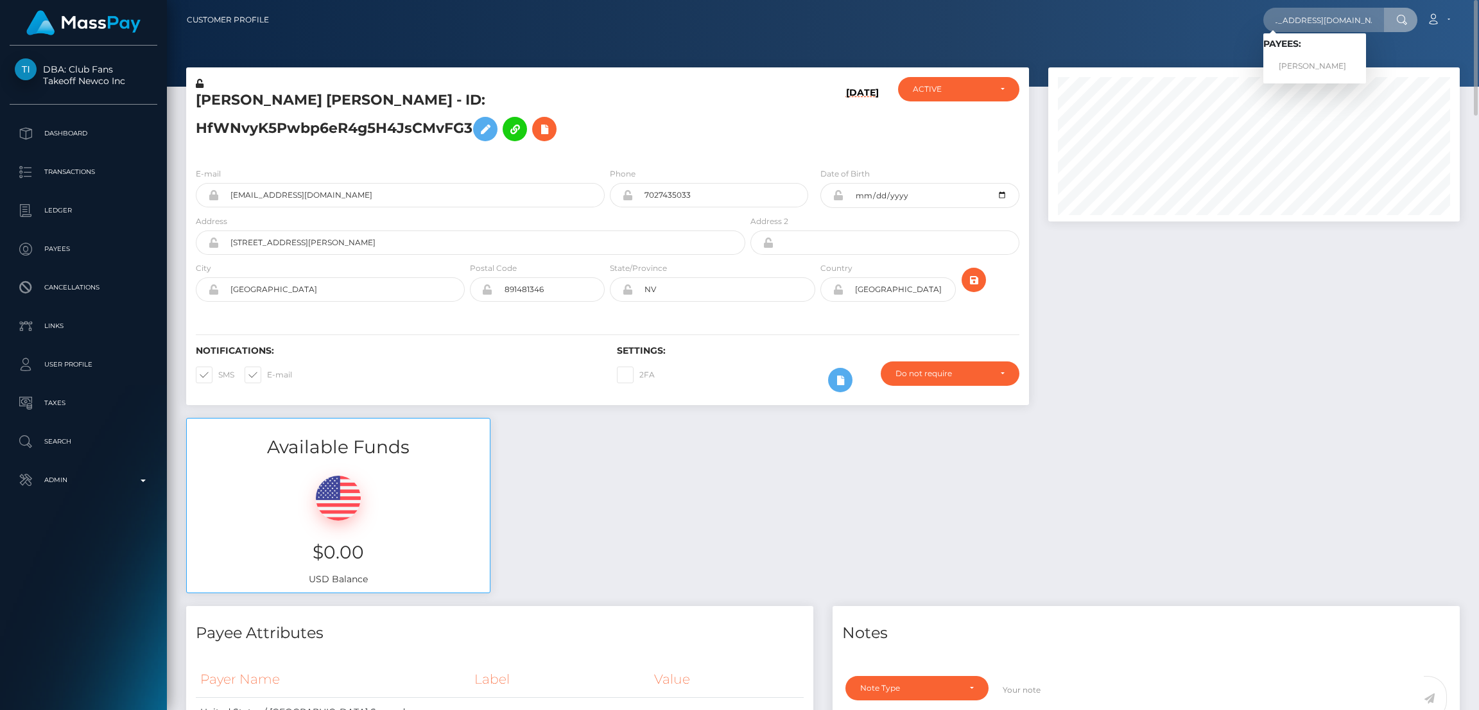
scroll to position [0, 0]
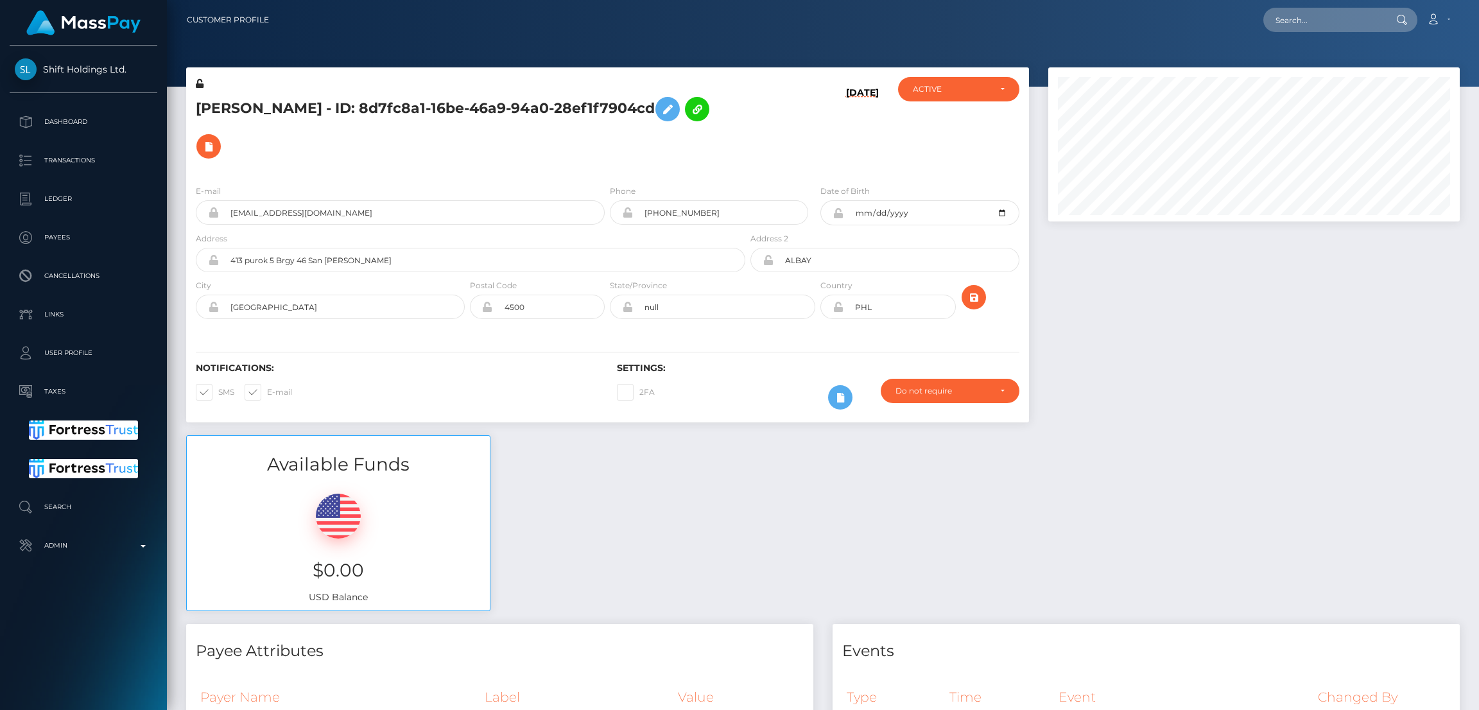
scroll to position [153, 411]
click at [671, 113] on icon at bounding box center [667, 109] width 15 height 16
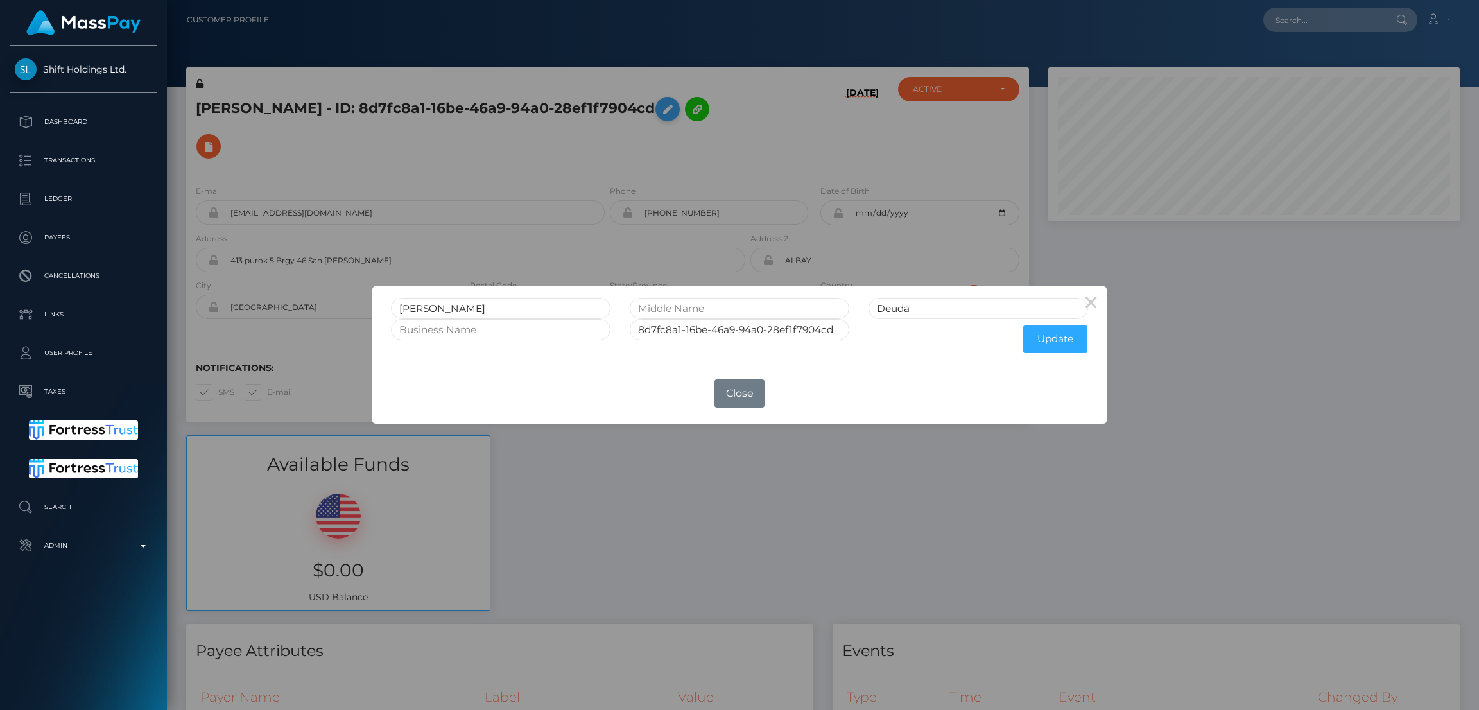
click at [671, 113] on div "× [PERSON_NAME] 8d7fc8a1-16be-46a9-94a0-28ef1f7904cd Update OK No Close" at bounding box center [739, 355] width 1479 height 710
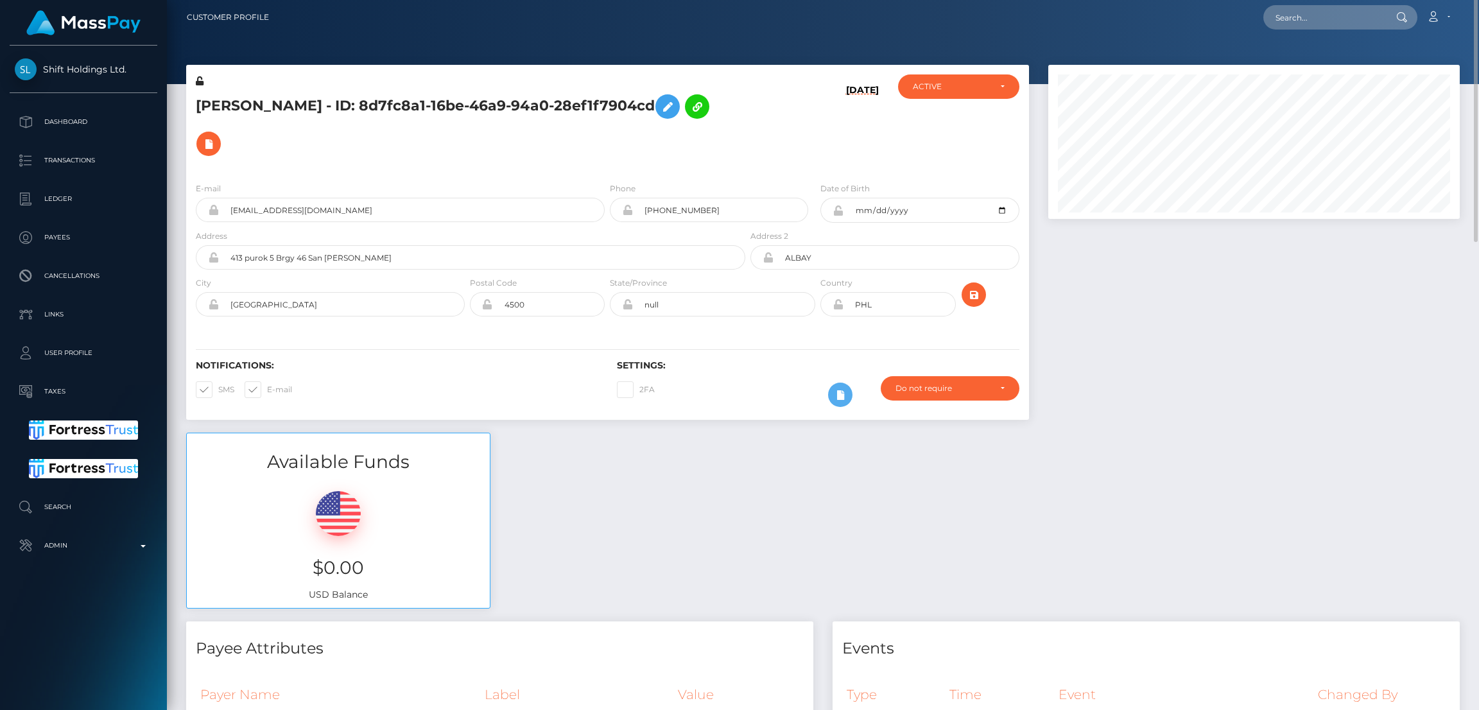
scroll to position [0, 0]
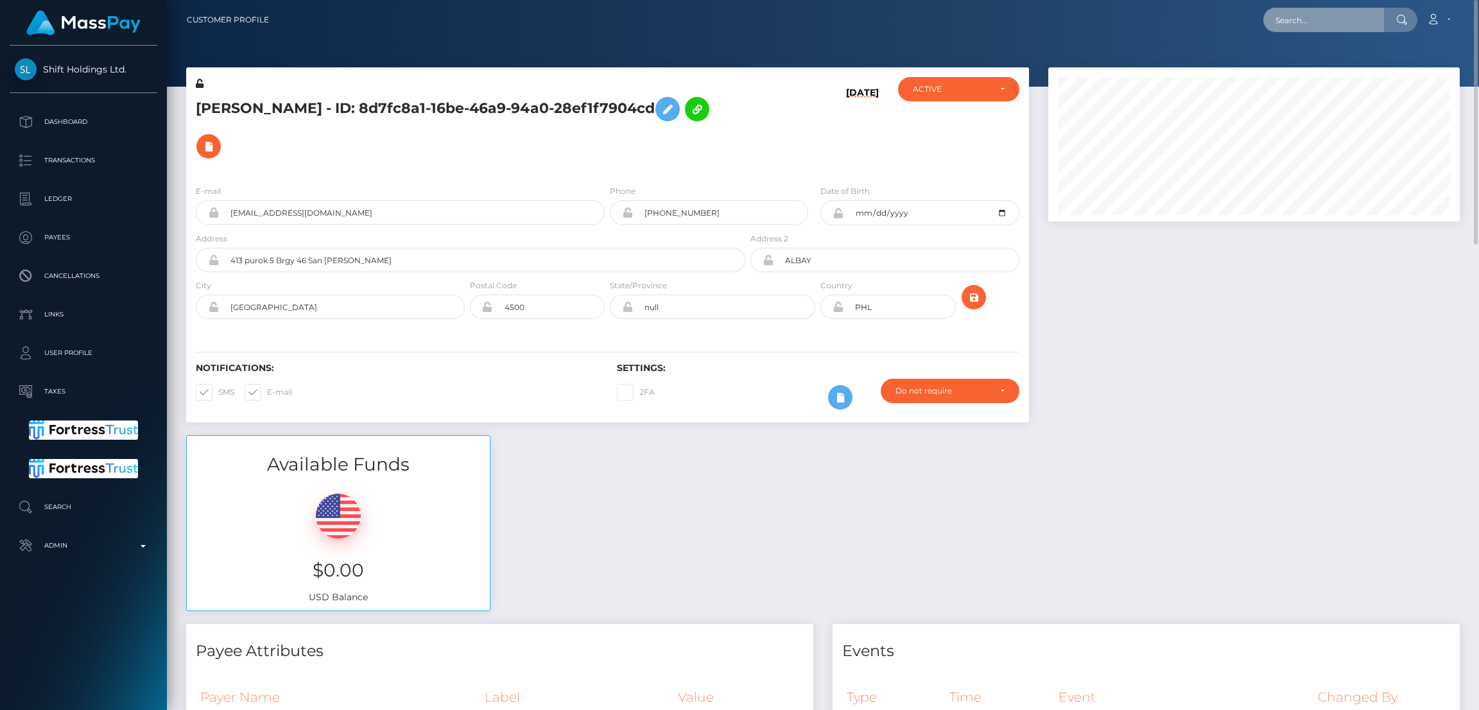
click at [1306, 21] on input "text" at bounding box center [1323, 20] width 121 height 24
paste input "[EMAIL_ADDRESS][DOMAIN_NAME]"
type input "[EMAIL_ADDRESS][DOMAIN_NAME]"
click at [1305, 69] on link "Luzbe1713" at bounding box center [1314, 67] width 103 height 24
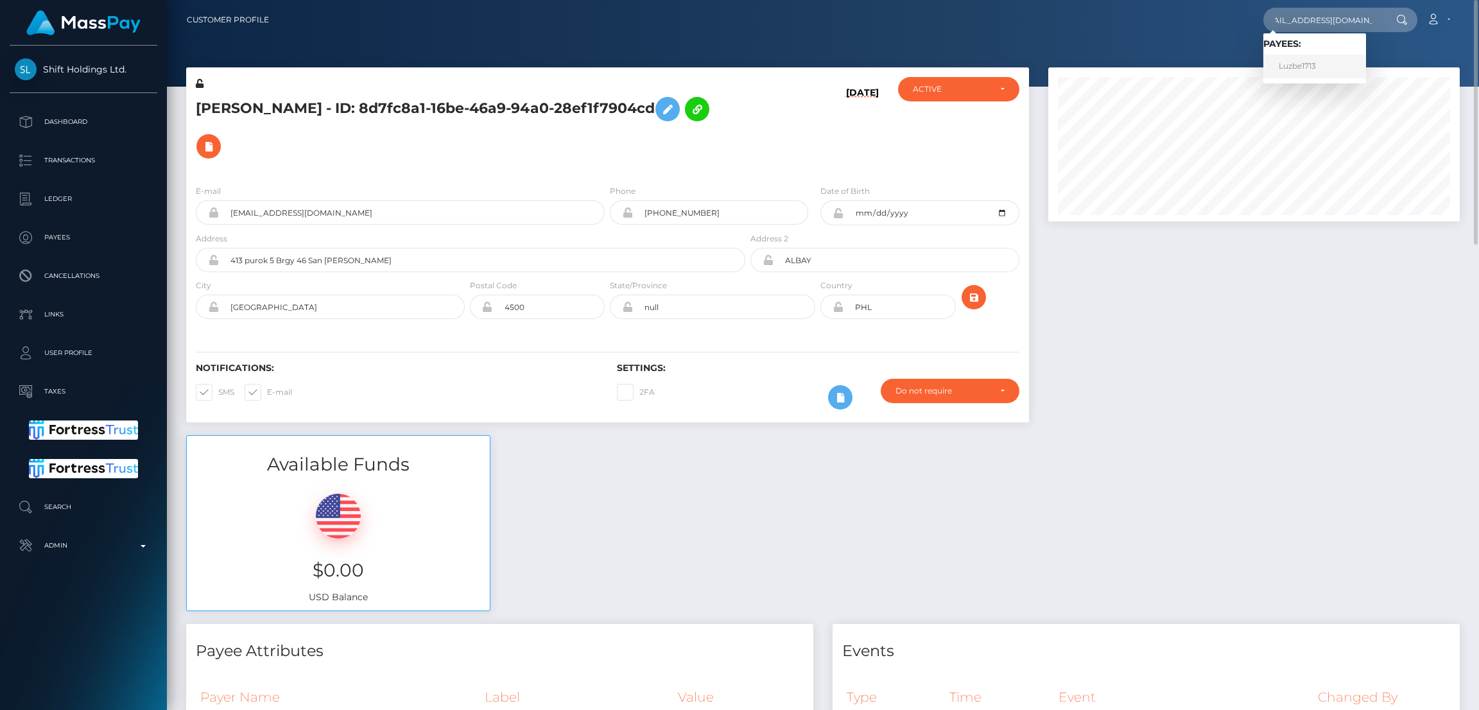
scroll to position [0, 0]
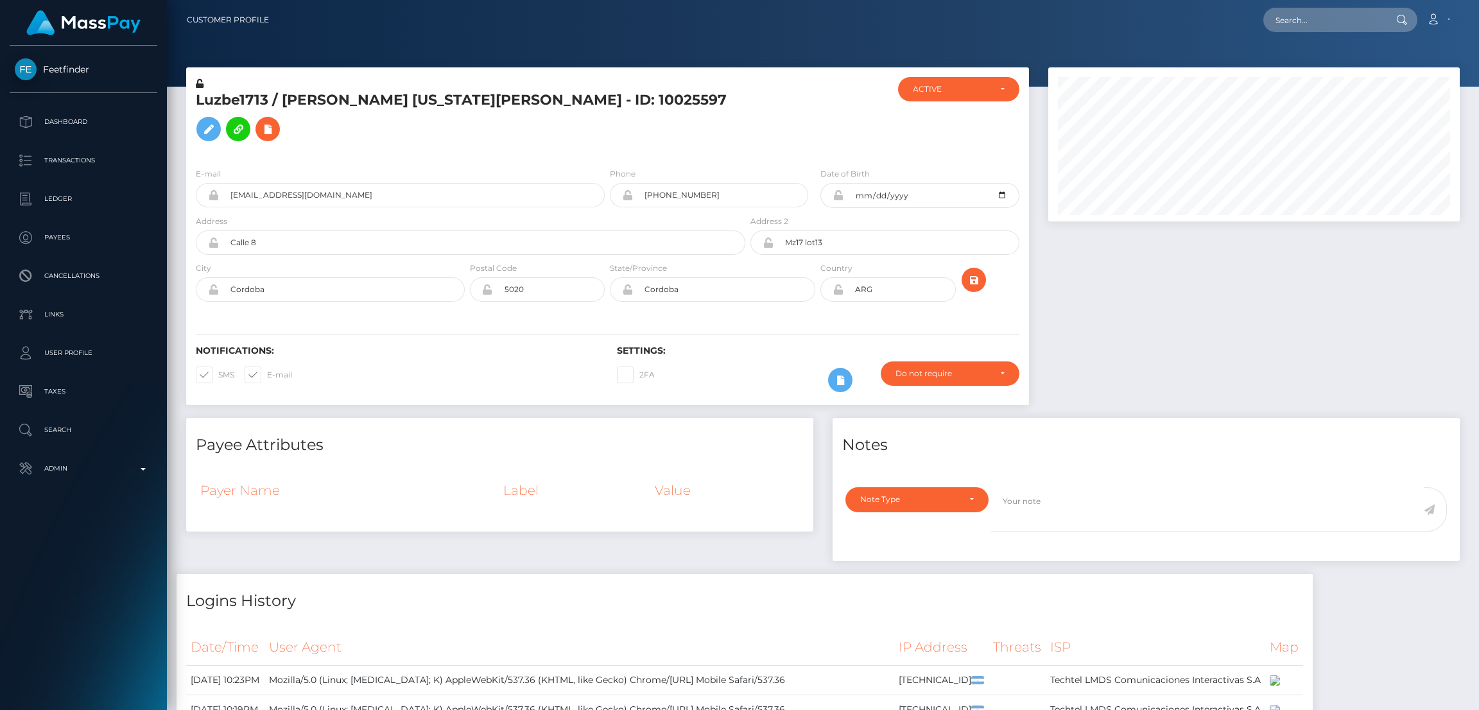
scroll to position [153, 411]
click at [216, 121] on icon at bounding box center [208, 129] width 15 height 16
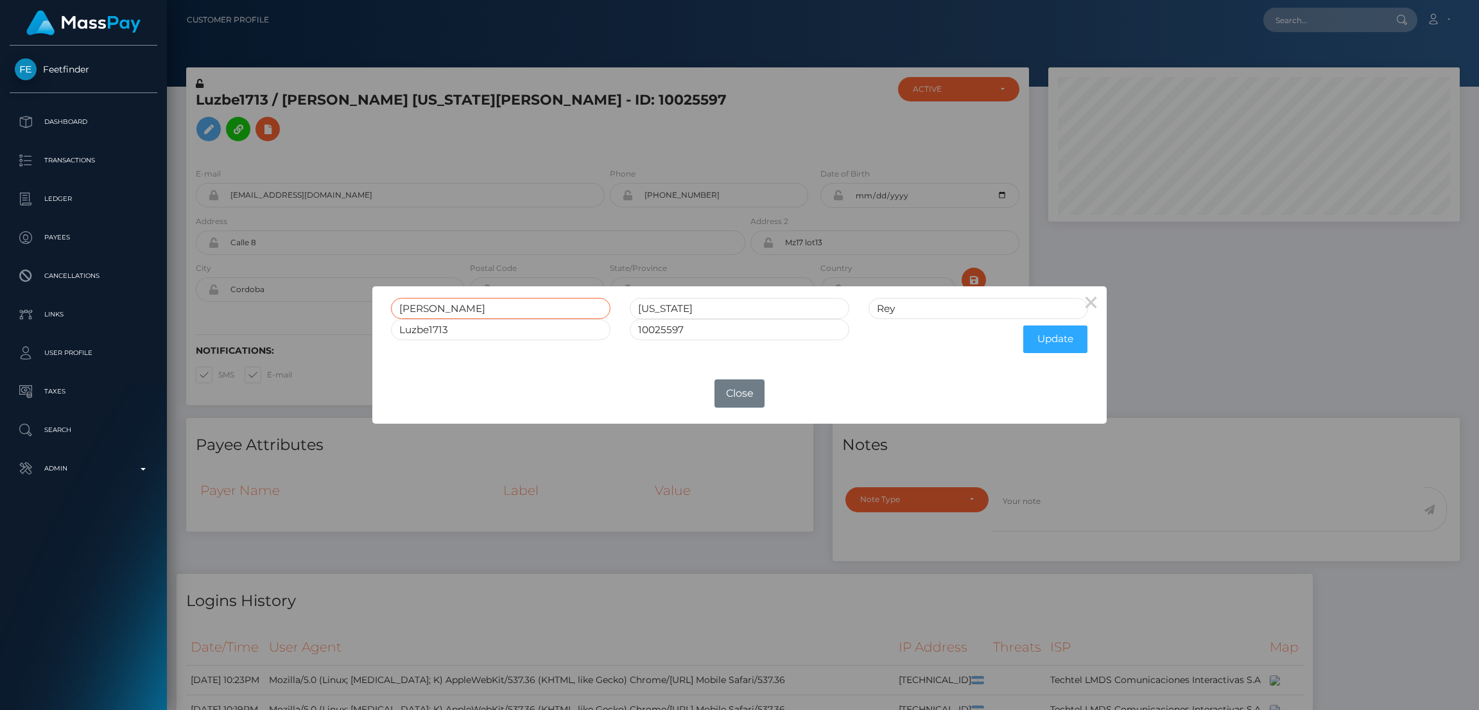
click at [419, 310] on input "[PERSON_NAME]" at bounding box center [500, 308] width 219 height 21
click at [419, 310] on input "Eliana" at bounding box center [500, 308] width 219 height 21
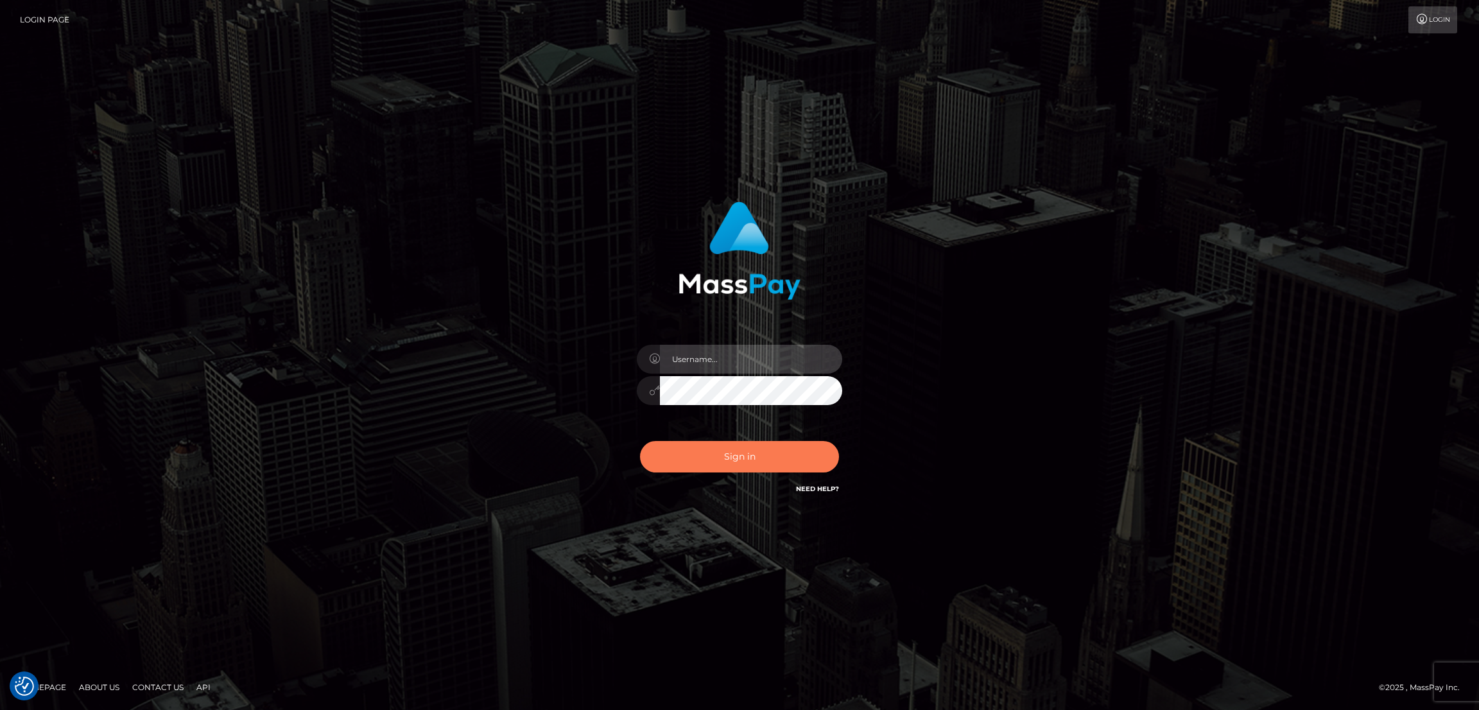
type input "by.es2"
click at [749, 447] on button "Sign in" at bounding box center [739, 456] width 199 height 31
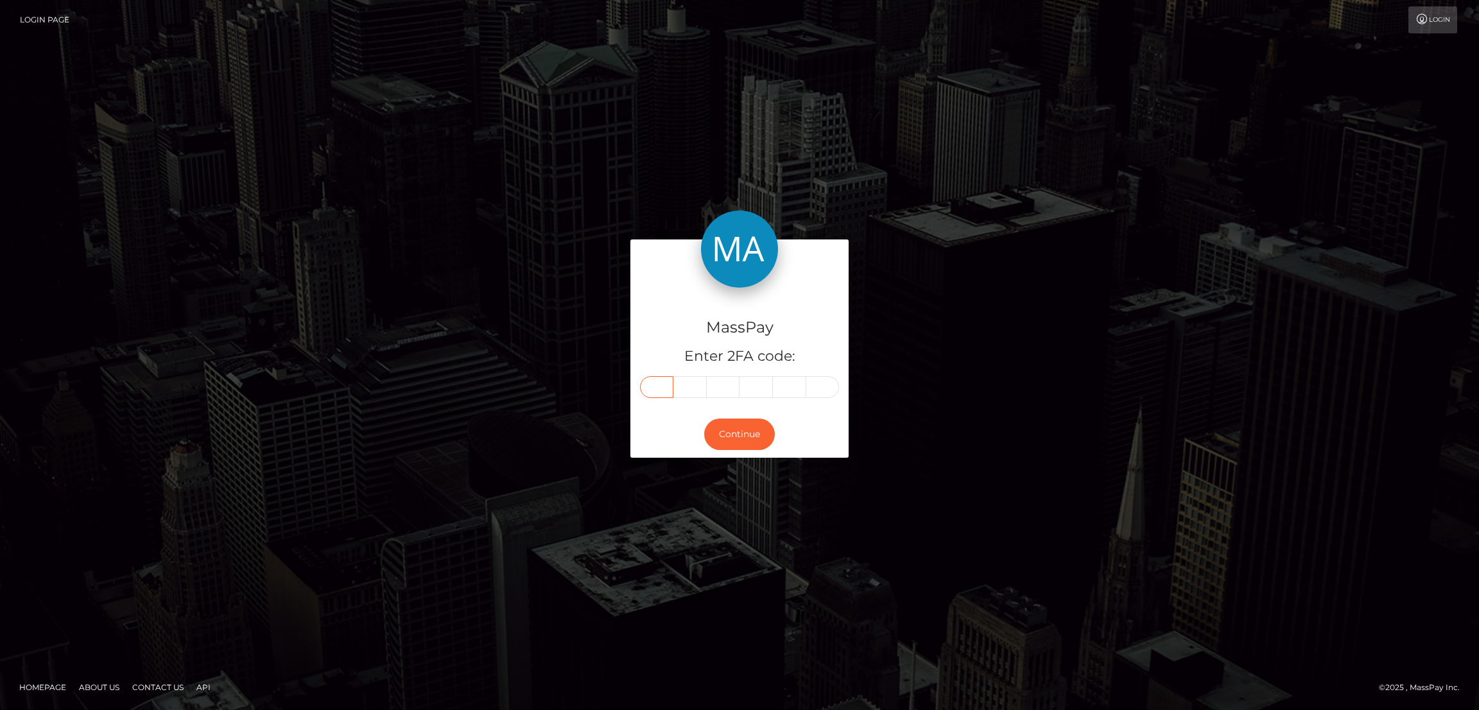
click at [661, 391] on input "text" at bounding box center [656, 387] width 33 height 22
paste input "8"
type input "8"
type input "0"
type input "1"
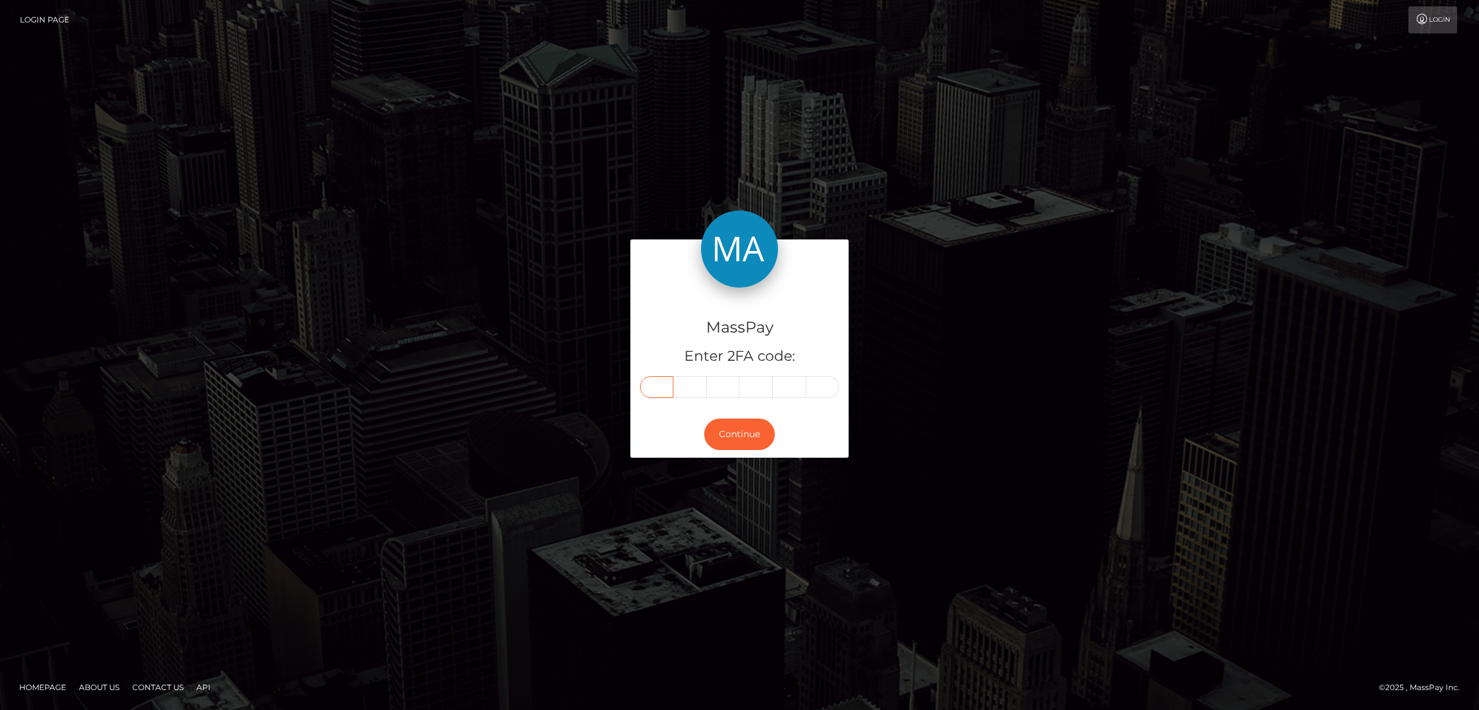
type input "3"
type input "7"
type input "3"
click at [739, 429] on button "Continue" at bounding box center [739, 433] width 71 height 31
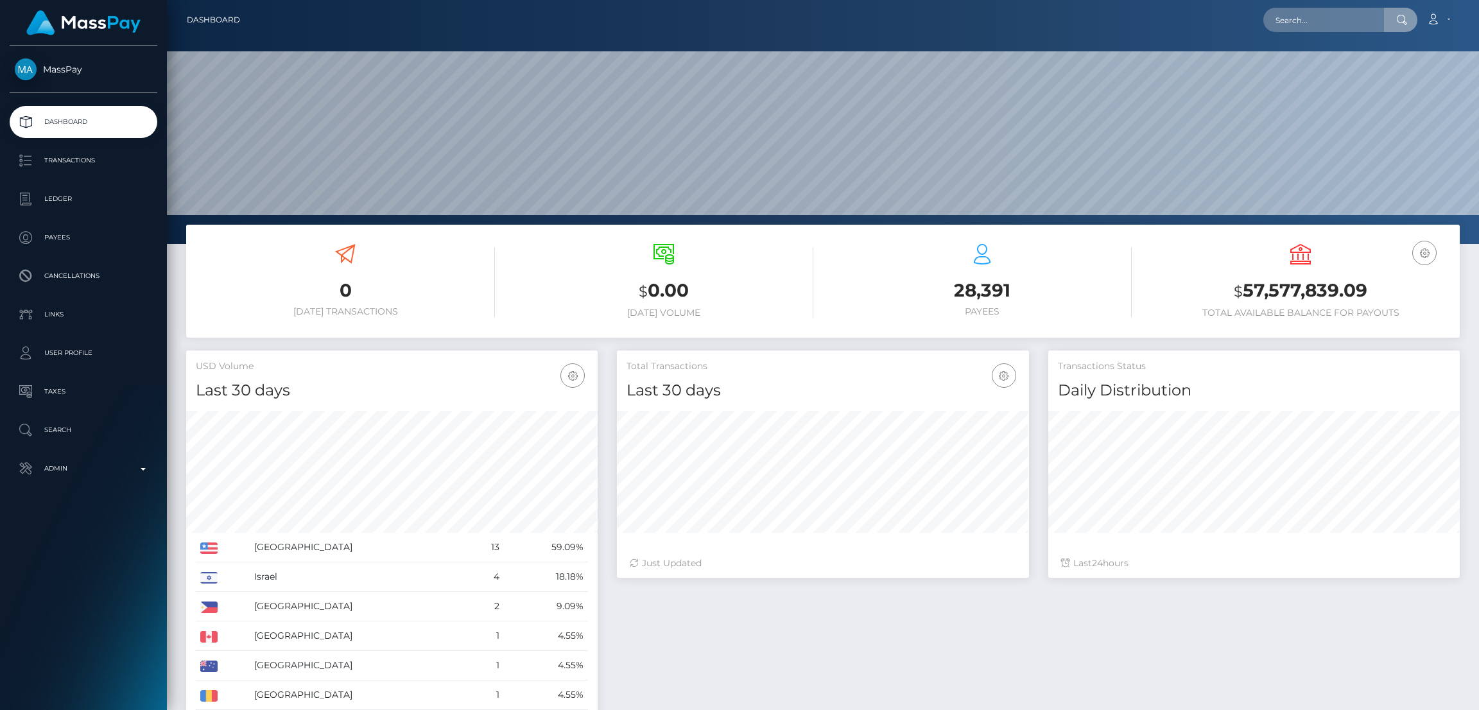
scroll to position [228, 411]
click at [1296, 24] on input "text" at bounding box center [1323, 20] width 121 height 24
type input "[EMAIL_ADDRESS][DOMAIN_NAME]"
click at [1319, 64] on link "[PERSON_NAME]" at bounding box center [1314, 67] width 103 height 24
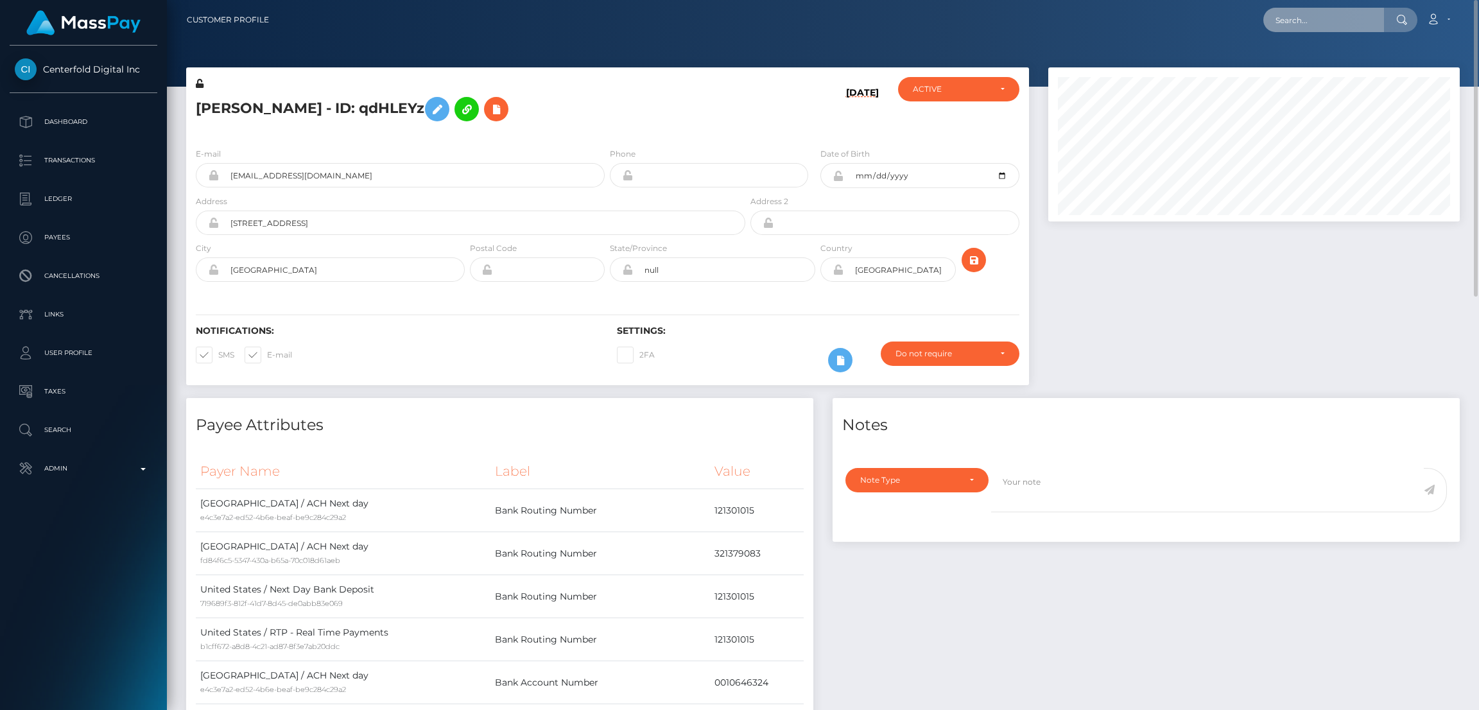
click at [1309, 24] on input "text" at bounding box center [1323, 20] width 121 height 24
paste input "[EMAIL_ADDRESS][DOMAIN_NAME]"
type input "[EMAIL_ADDRESS][DOMAIN_NAME]"
click at [1302, 65] on link "URHEME [PERSON_NAME]" at bounding box center [1330, 67] width 135 height 24
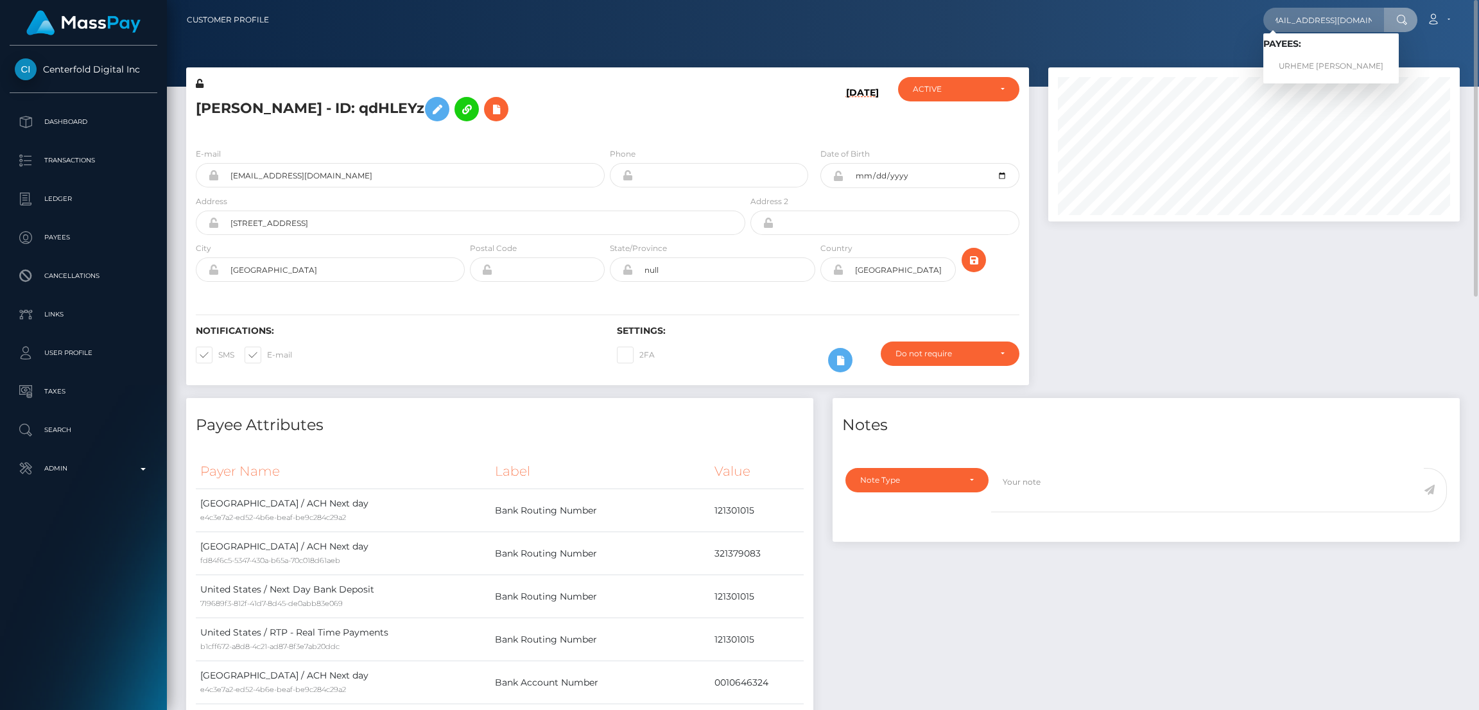
scroll to position [0, 0]
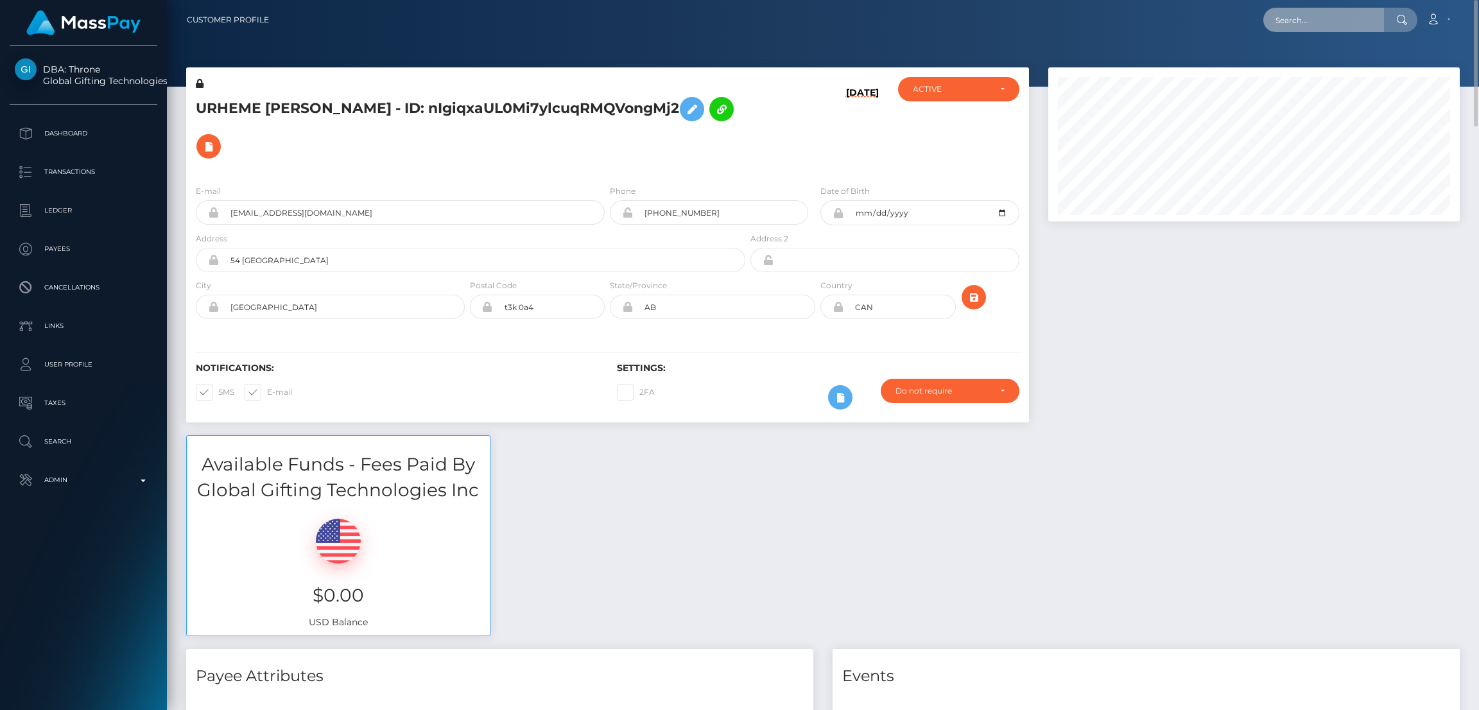
click at [1296, 27] on input "text" at bounding box center [1323, 20] width 121 height 24
paste input "[EMAIL_ADDRESS][DOMAIN_NAME]"
type input "[EMAIL_ADDRESS][DOMAIN_NAME]"
click at [1312, 63] on link "[PERSON_NAME]" at bounding box center [1314, 67] width 103 height 24
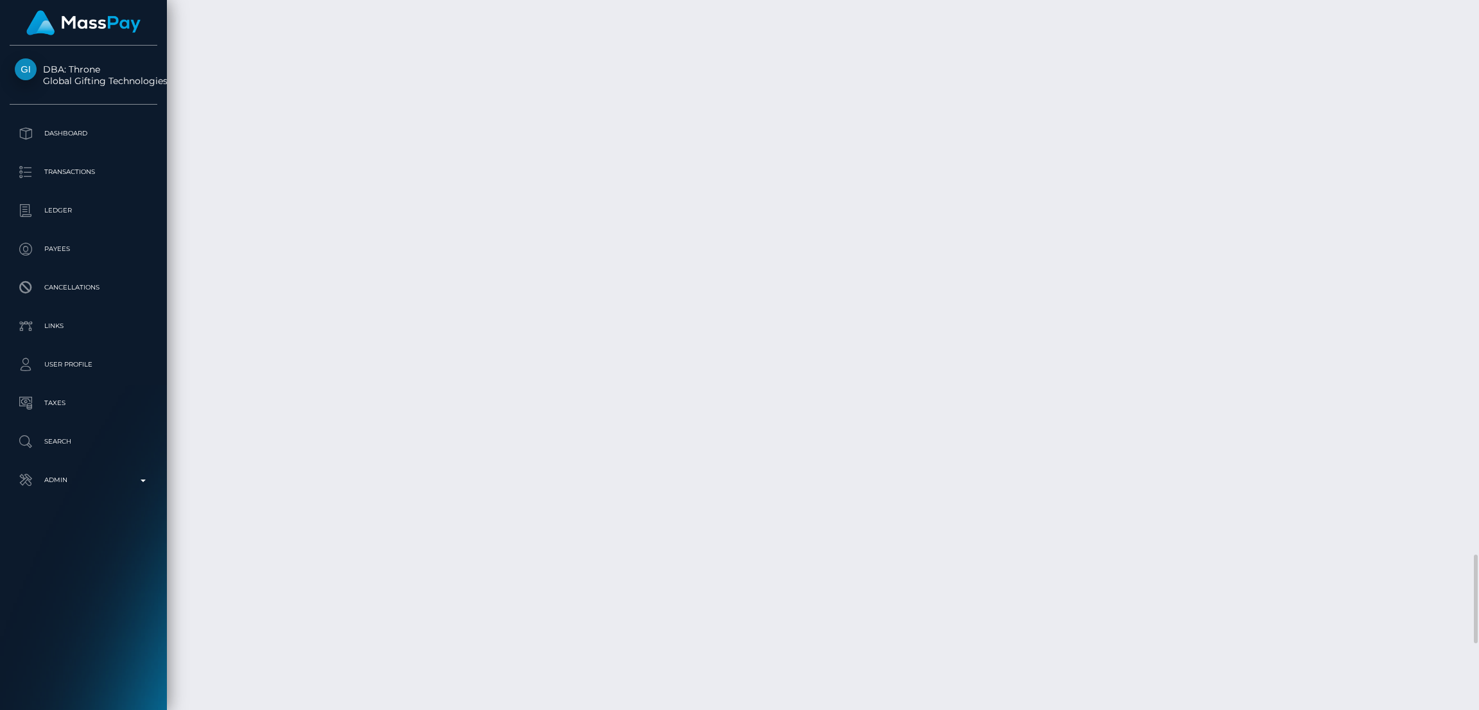
scroll to position [4427, 0]
